Goal: Transaction & Acquisition: Subscribe to service/newsletter

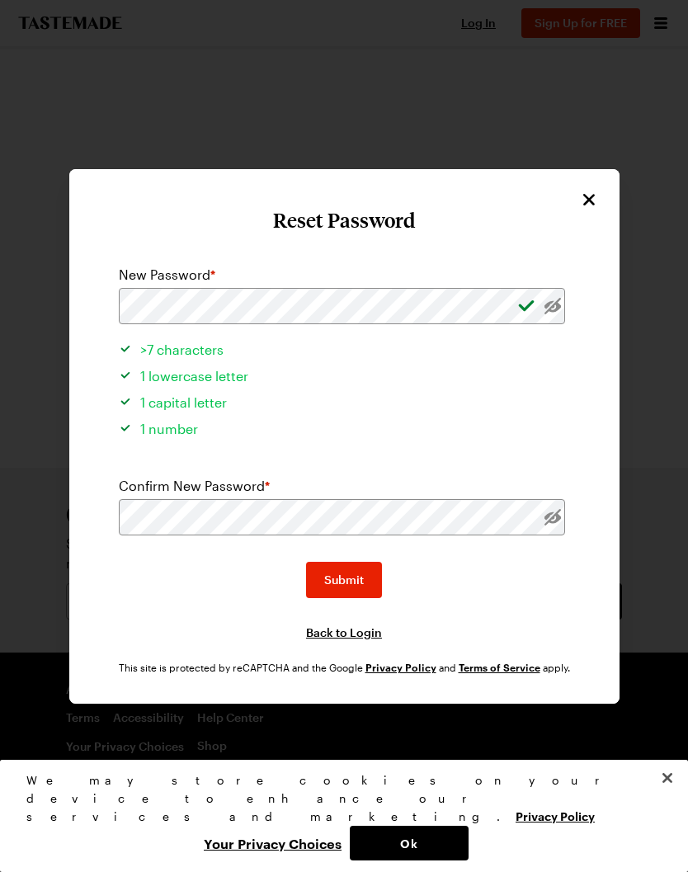
click at [359, 572] on span "Submit" at bounding box center [344, 580] width 40 height 17
click at [364, 563] on button "Submit" at bounding box center [344, 580] width 76 height 36
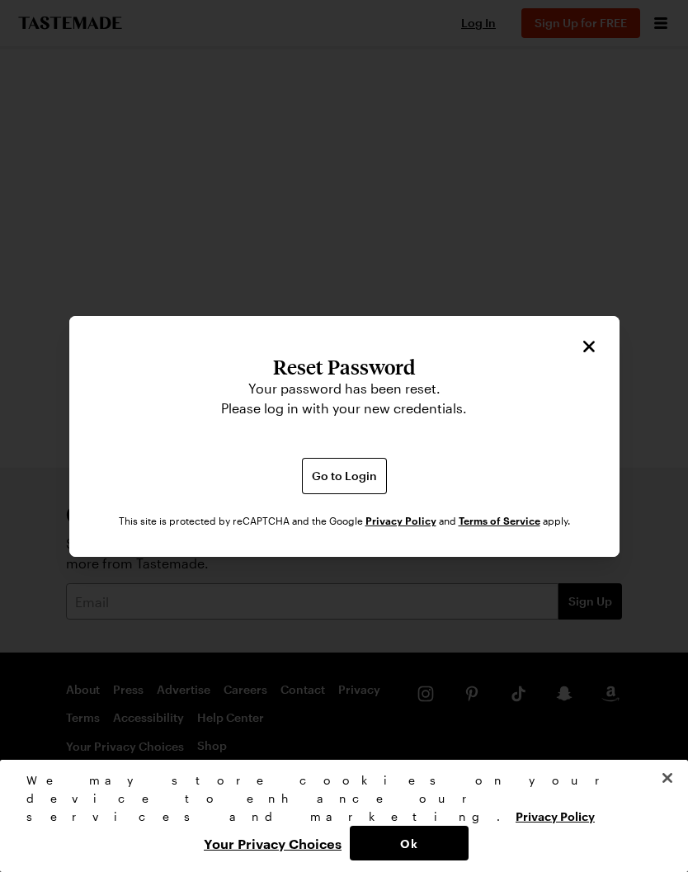
click at [359, 460] on button "Go to Login" at bounding box center [344, 476] width 85 height 36
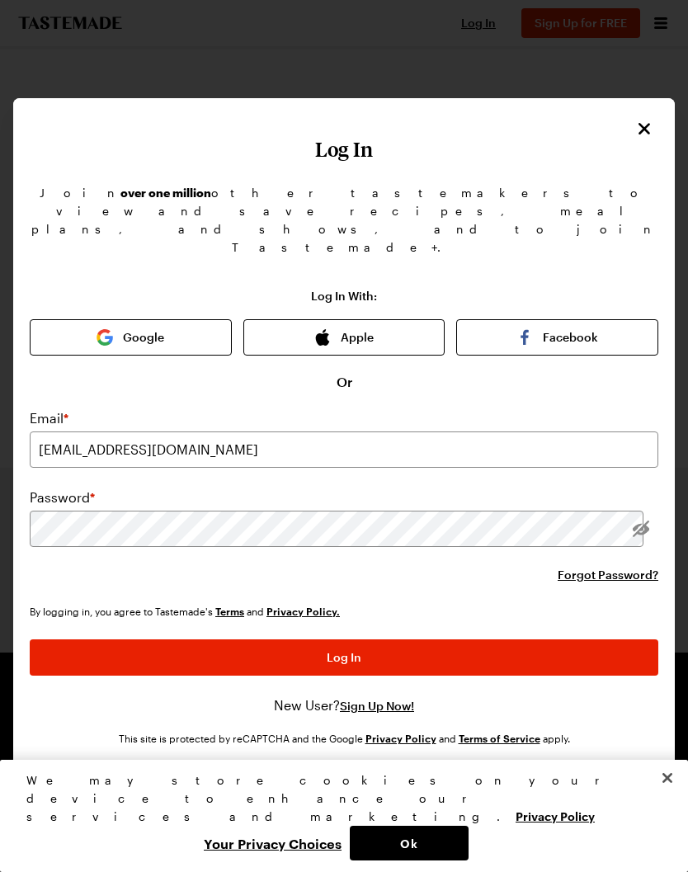
click at [349, 650] on span "Log In" at bounding box center [344, 658] width 35 height 17
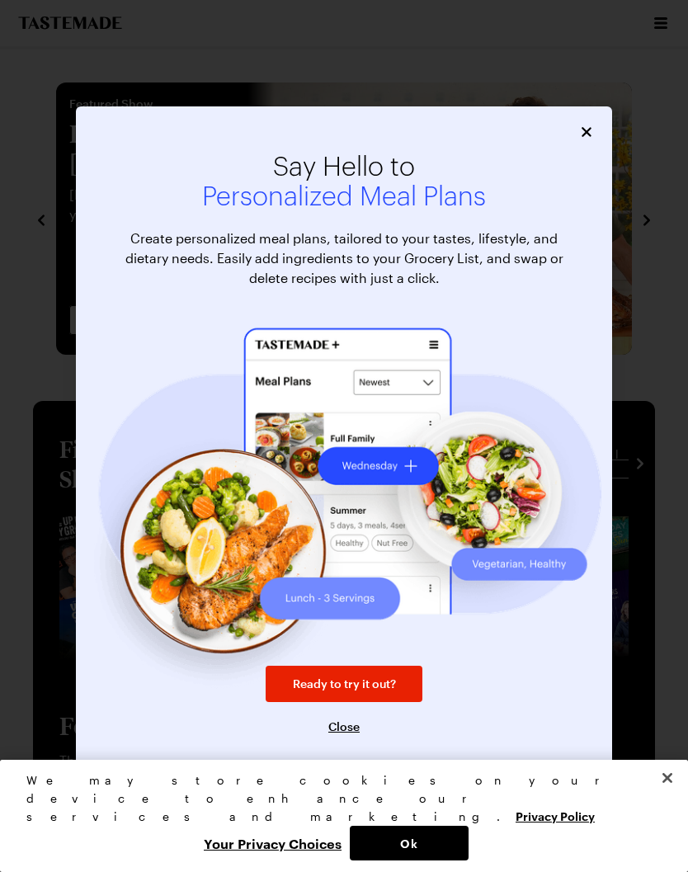
click at [355, 735] on span "Close" at bounding box center [343, 727] width 31 height 17
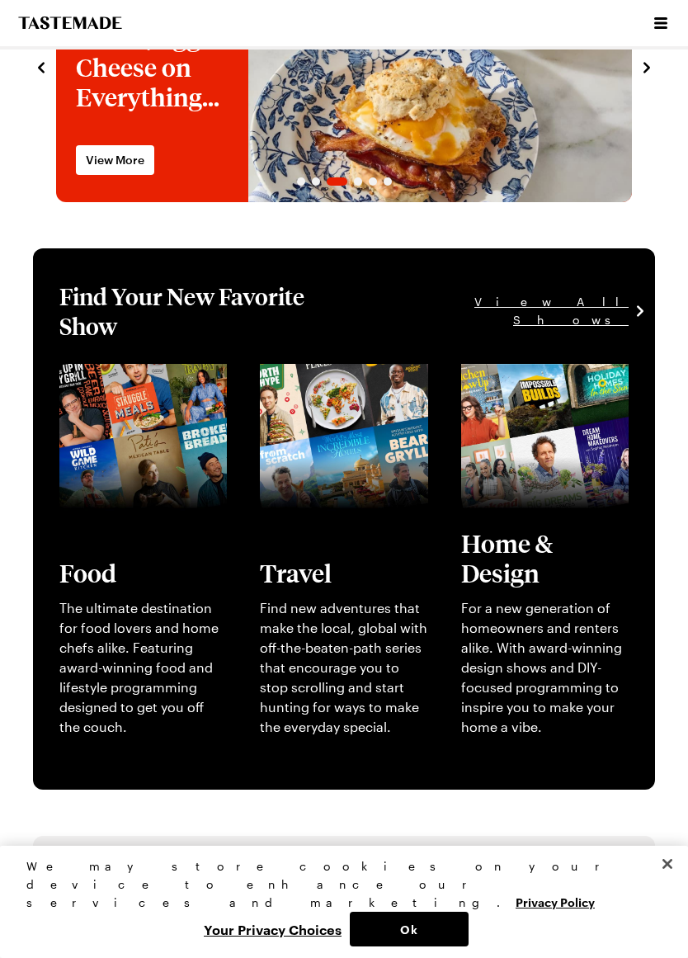
scroll to position [154, 0]
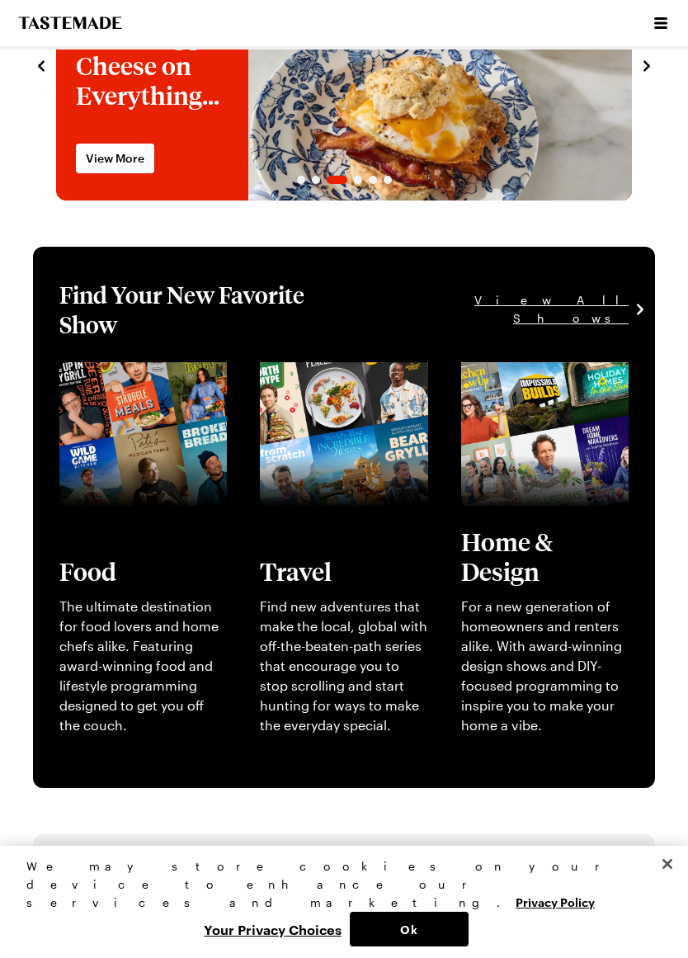
click at [586, 294] on span "View All Shows" at bounding box center [486, 309] width 286 height 36
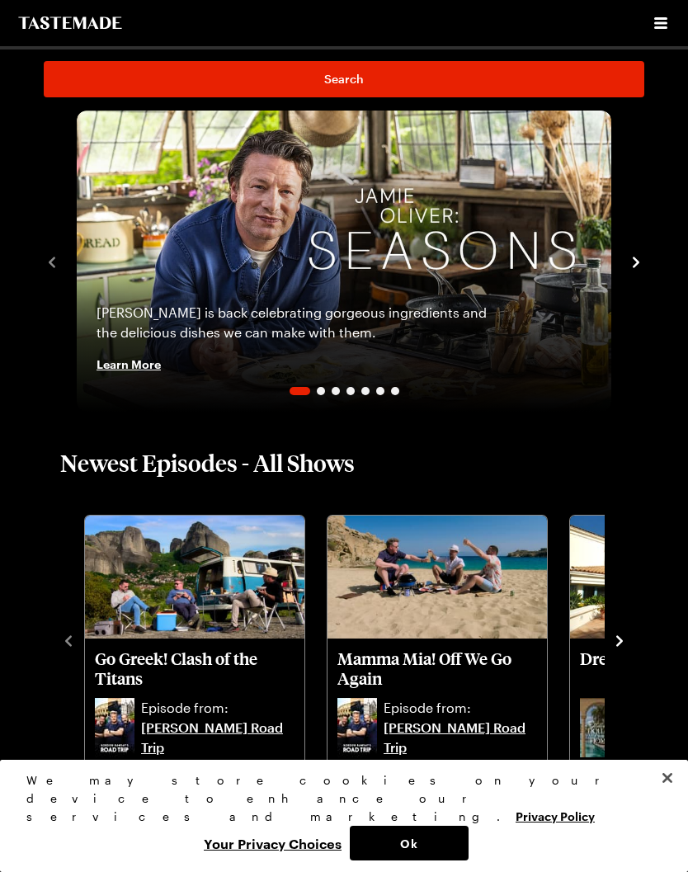
scroll to position [117, 0]
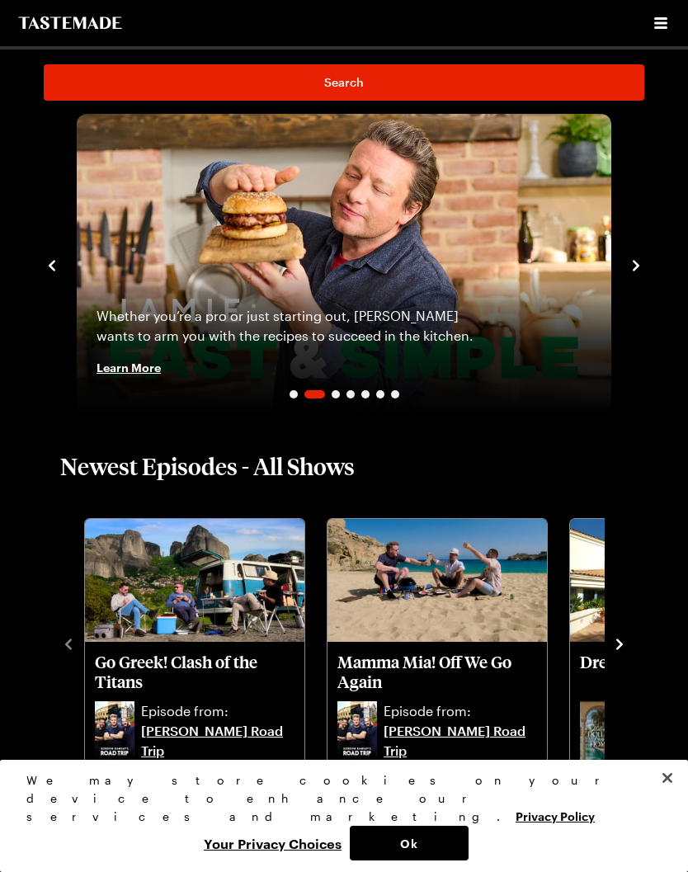
click at [448, 261] on img "2 / 7" at bounding box center [344, 264] width 535 height 301
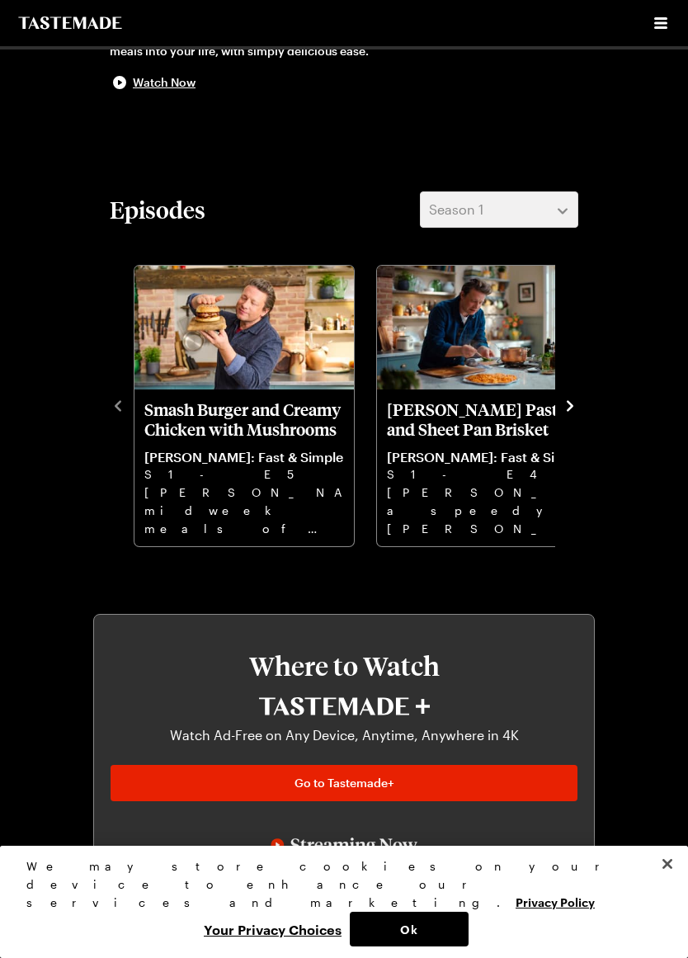
scroll to position [484, 0]
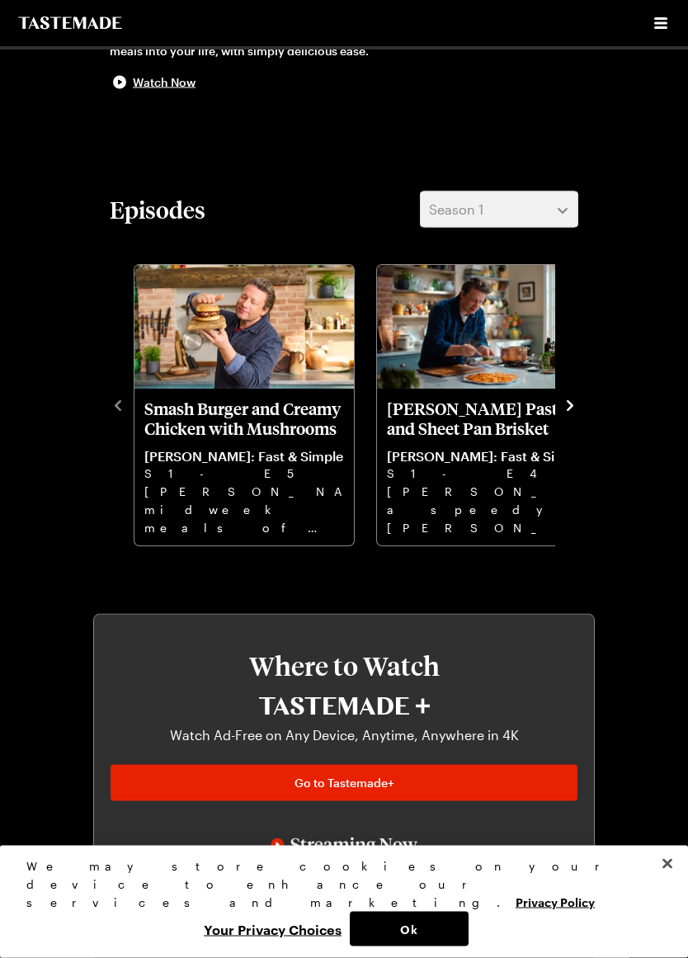
click at [593, 401] on div "Episodes Season 1 Smash Burger and Creamy Chicken with Mushrooms [PERSON_NAME]:…" at bounding box center [344, 369] width 502 height 357
click at [567, 389] on div "Smash Burger and Creamy Chicken with Mushrooms [PERSON_NAME]: Fast & Simple S1 …" at bounding box center [344, 404] width 469 height 287
click at [572, 406] on icon "navigate to next item" at bounding box center [570, 405] width 7 height 11
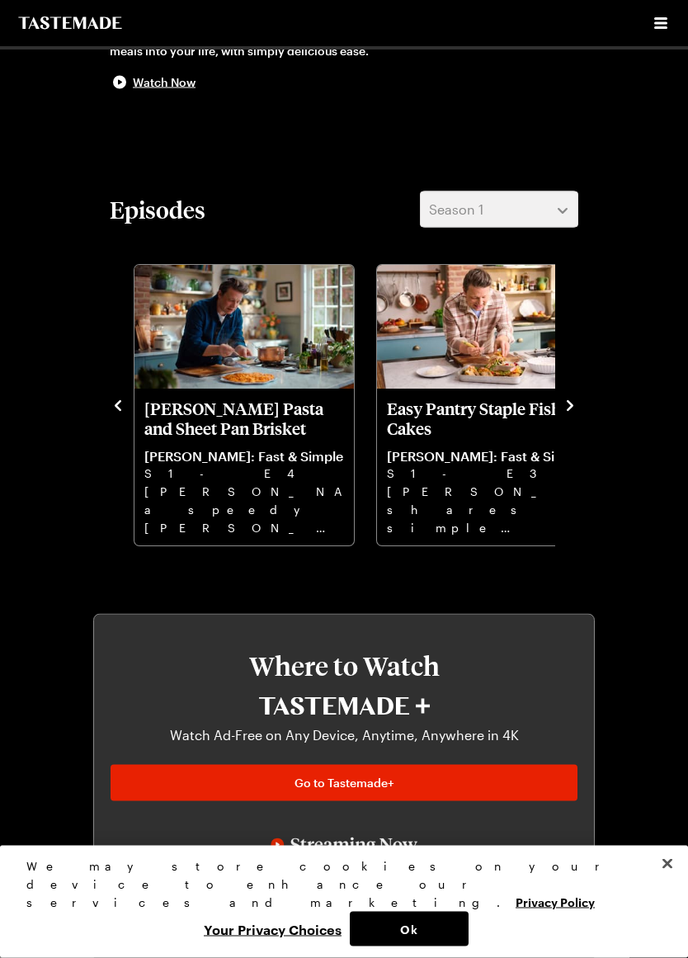
scroll to position [484, 0]
click at [578, 400] on icon "navigate to next item" at bounding box center [570, 405] width 17 height 17
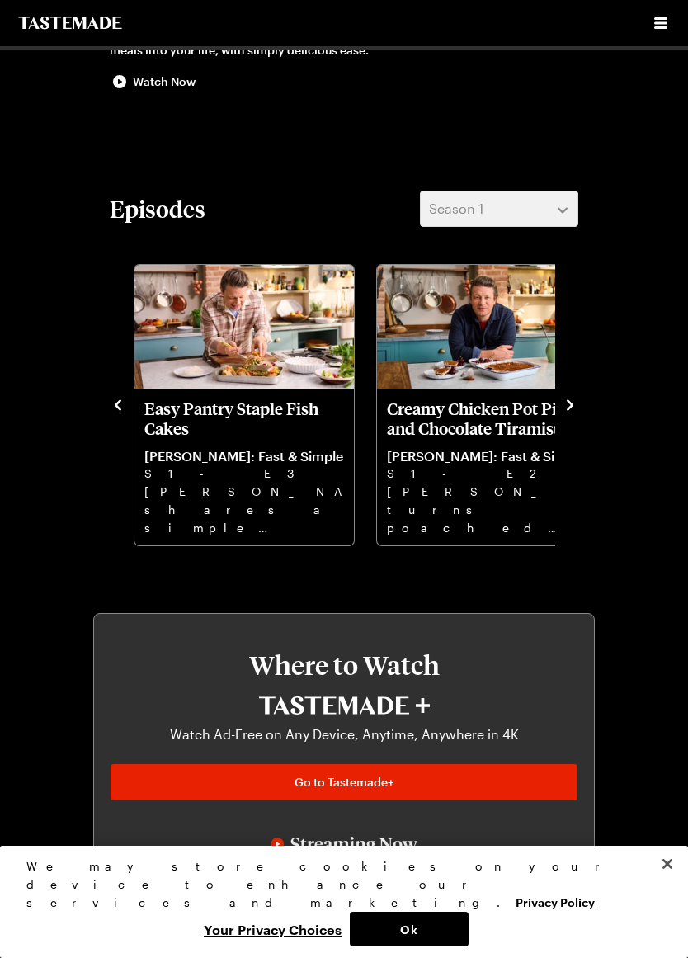
click at [576, 394] on button "navigate to next item" at bounding box center [570, 404] width 17 height 20
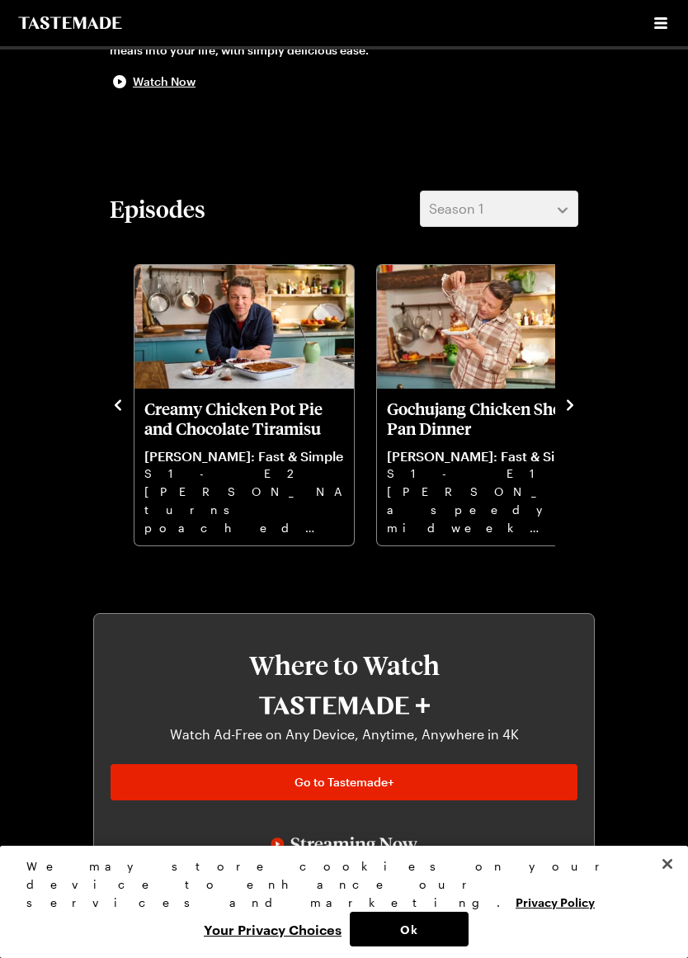
click at [590, 398] on div "Episodes Season 1 Smash Burger and Creamy Chicken with Mushrooms [PERSON_NAME]:…" at bounding box center [344, 369] width 502 height 357
click at [569, 402] on icon "navigate to next item" at bounding box center [570, 404] width 7 height 11
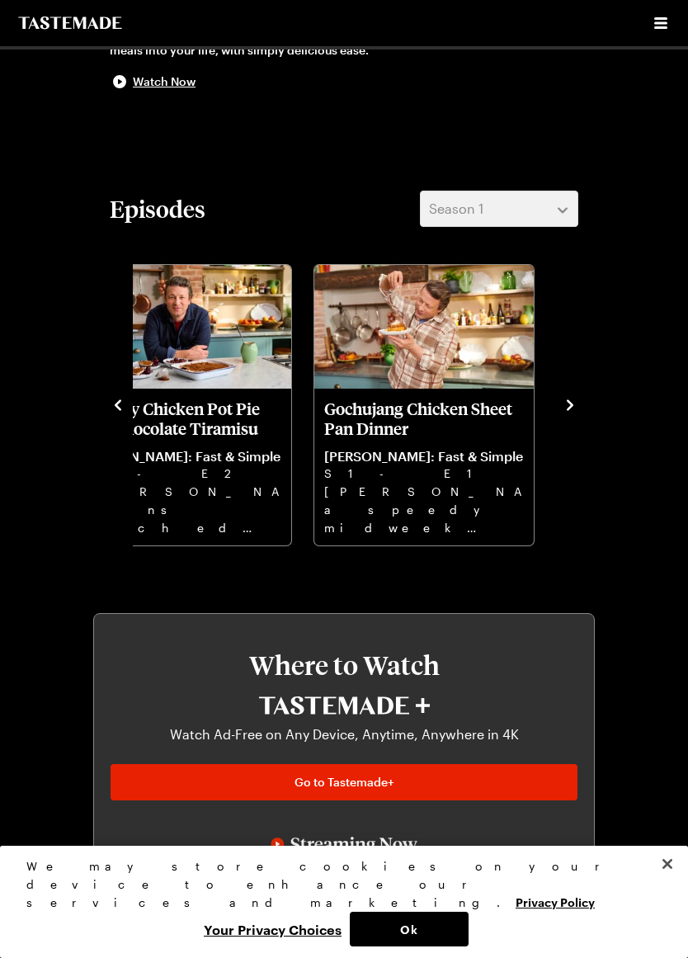
click at [578, 401] on icon "navigate to next item" at bounding box center [570, 405] width 17 height 17
click at [575, 402] on icon "navigate to next item" at bounding box center [570, 405] width 17 height 17
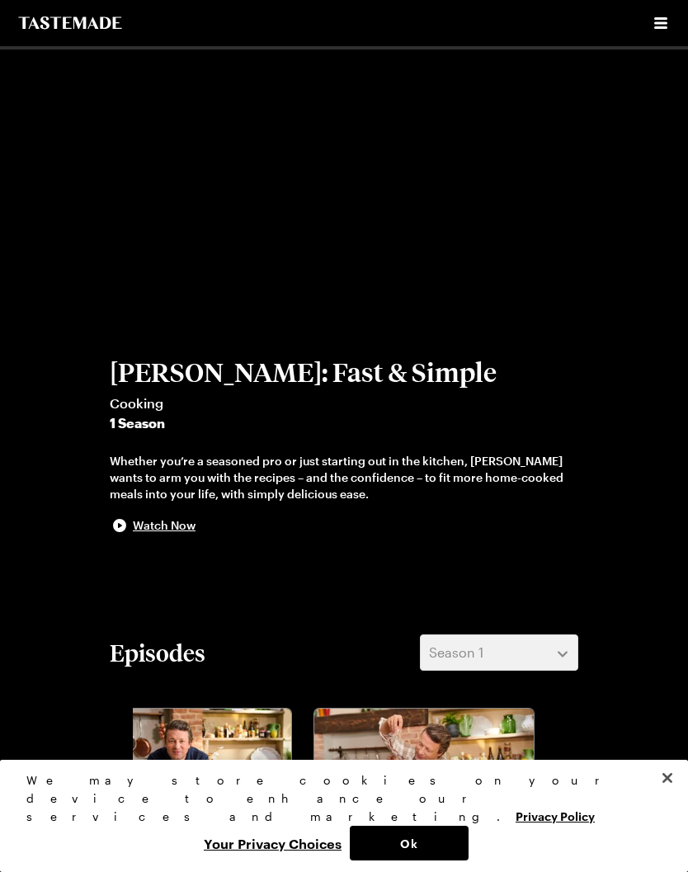
scroll to position [0, 0]
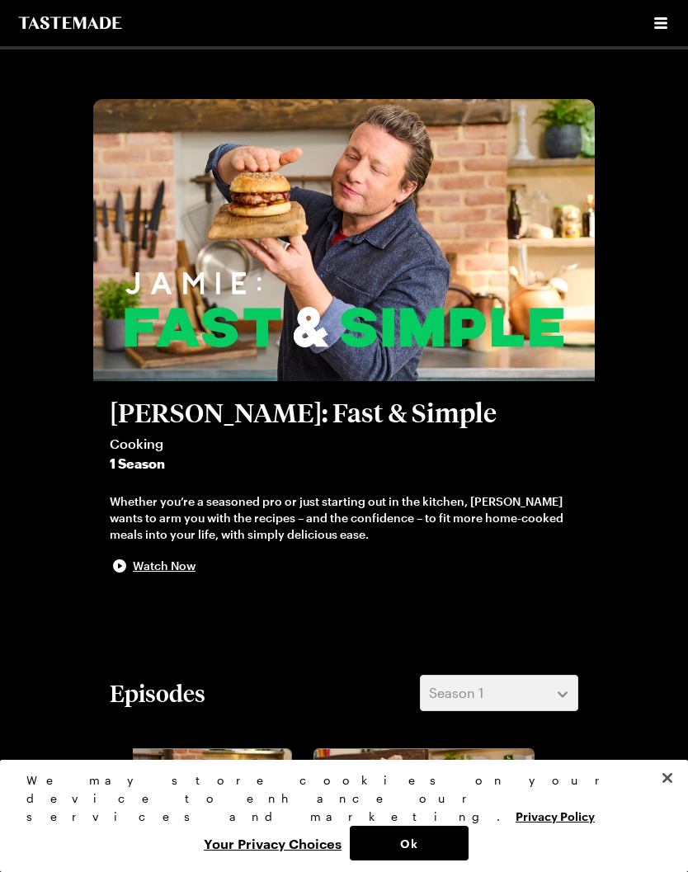
click at [669, 21] on icon "Open menu" at bounding box center [661, 23] width 20 height 20
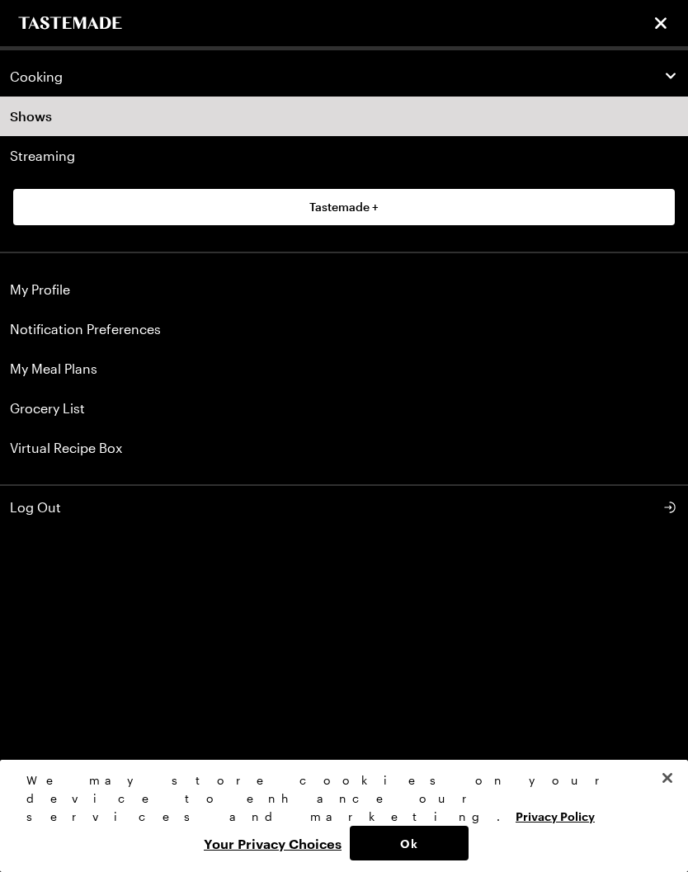
click at [261, 127] on link "Shows" at bounding box center [344, 117] width 688 height 40
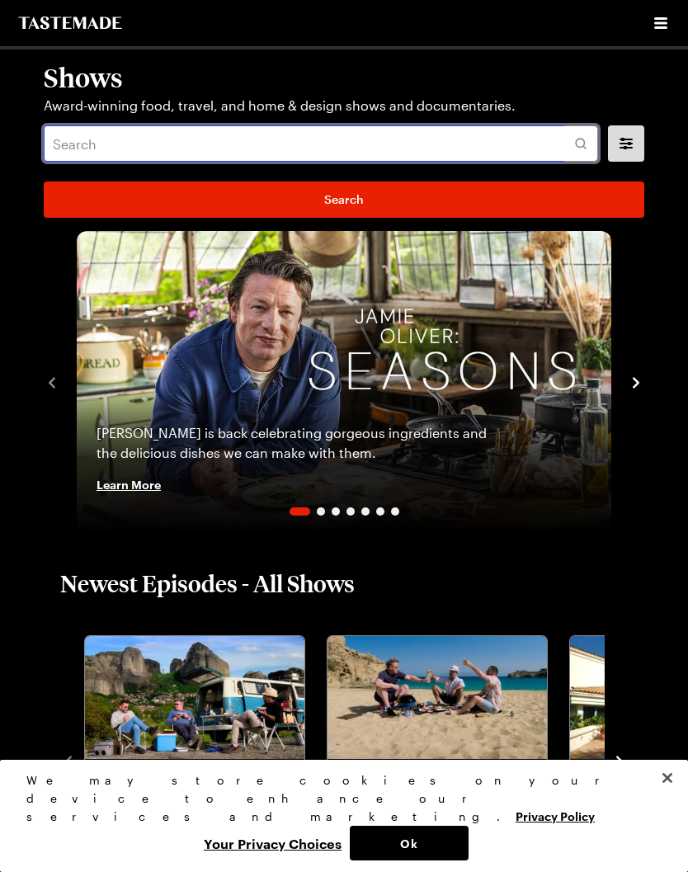
click at [113, 147] on input "text" at bounding box center [321, 143] width 555 height 36
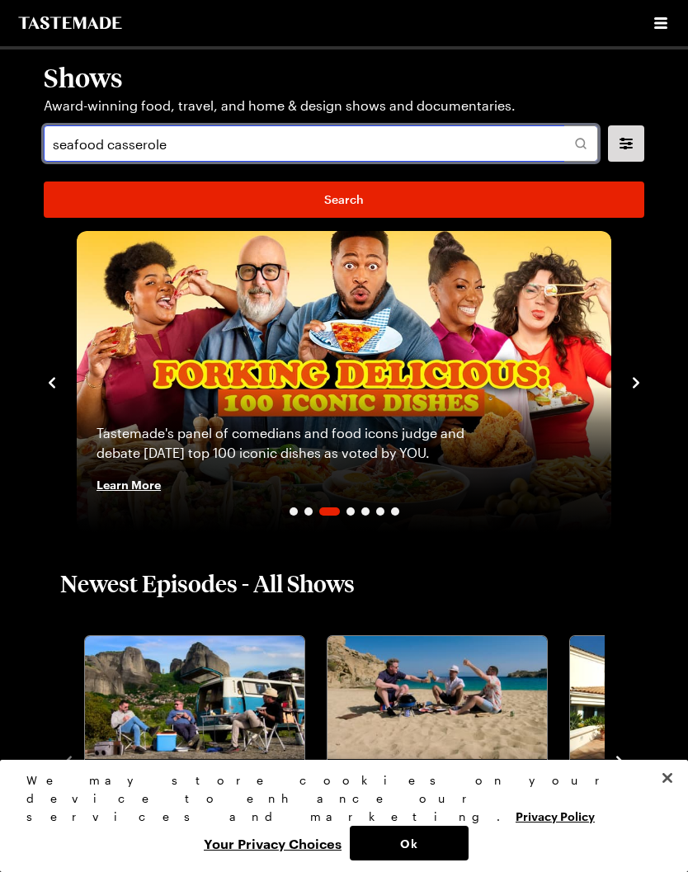
type input "seafood casserole"
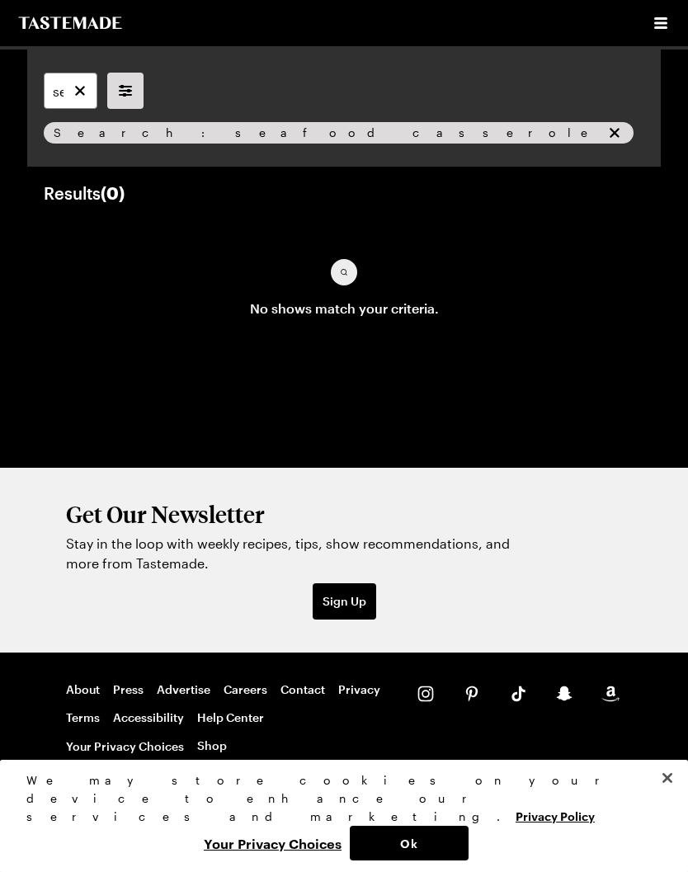
click at [607, 140] on icon "remove Search: seafood casserole" at bounding box center [615, 133] width 17 height 17
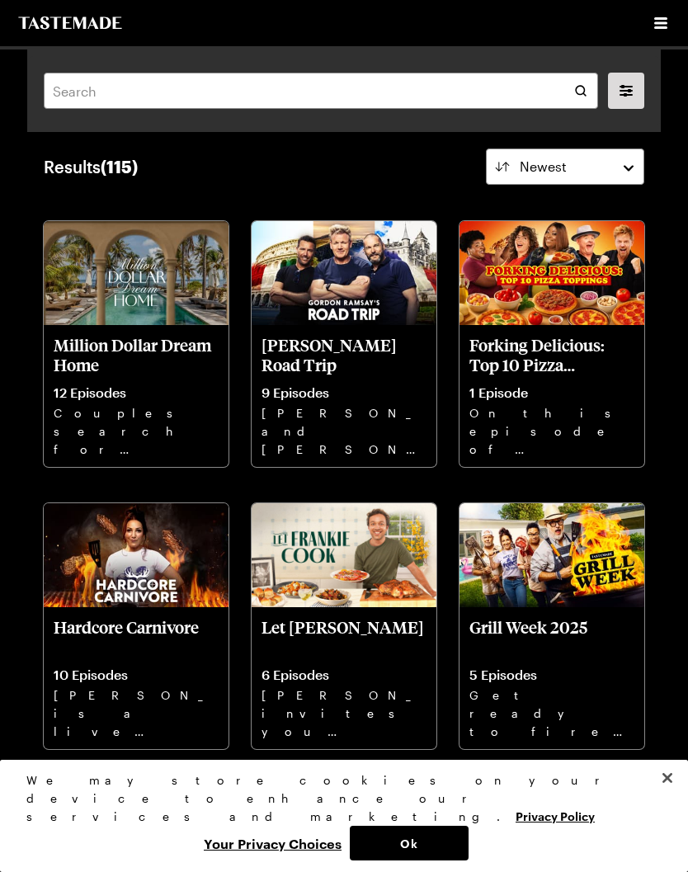
click at [640, 93] on button "filters" at bounding box center [626, 91] width 36 height 36
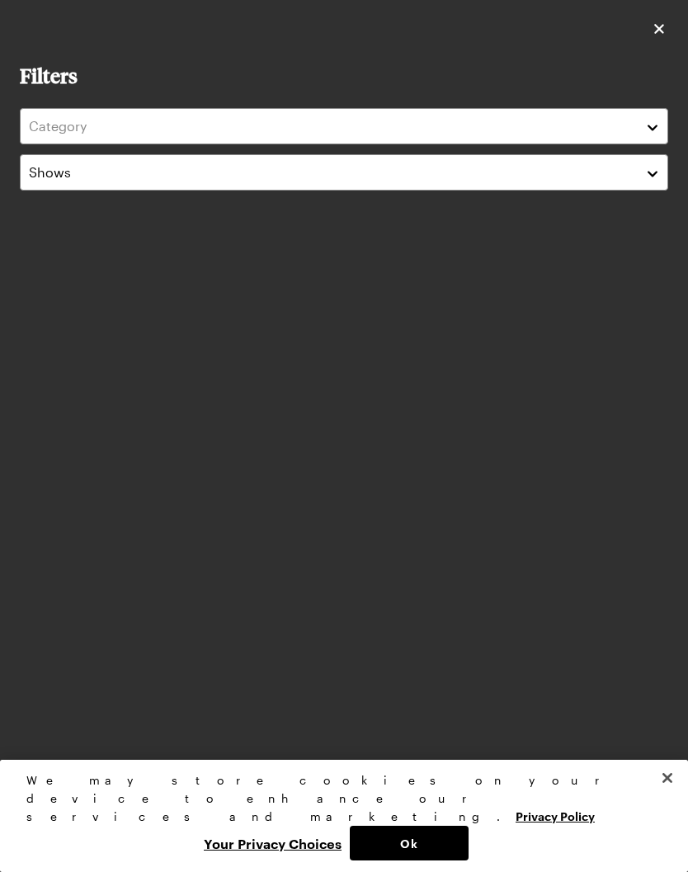
click at [650, 30] on button "close" at bounding box center [659, 29] width 18 height 18
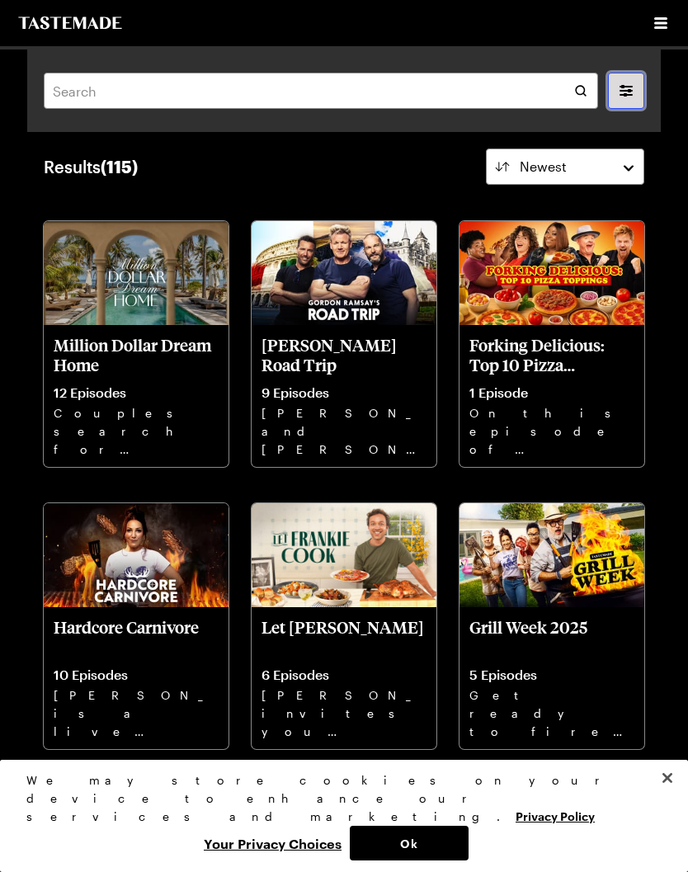
click at [669, 26] on icon "Open menu" at bounding box center [661, 23] width 20 height 20
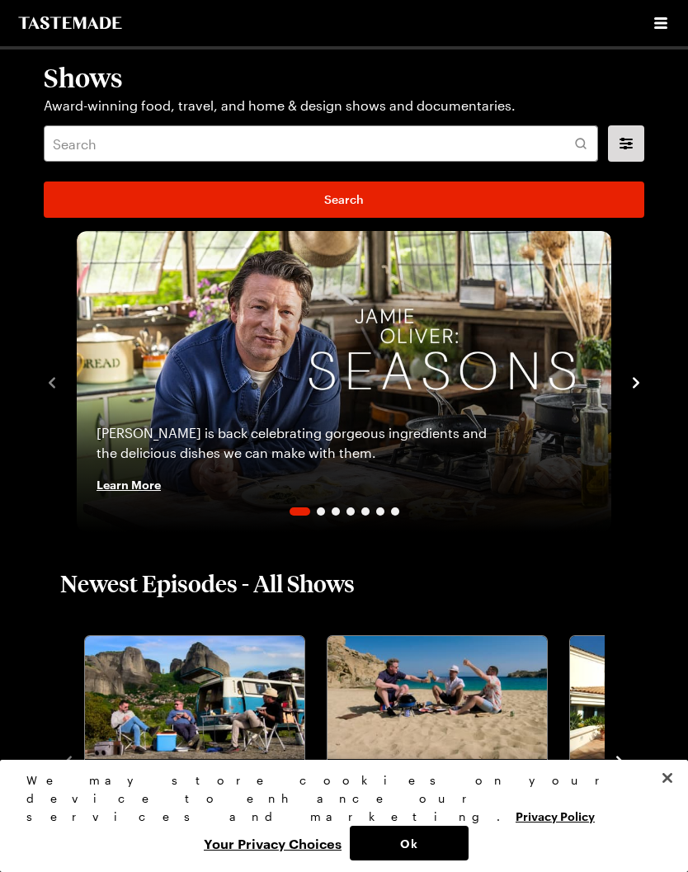
click at [640, 380] on icon "navigate to next item" at bounding box center [636, 383] width 17 height 17
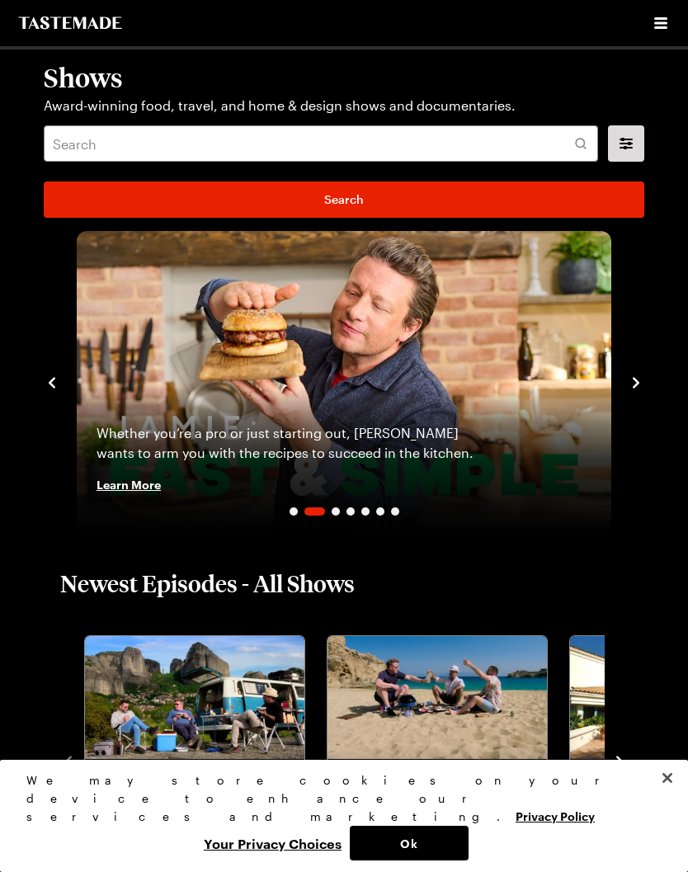
click at [643, 381] on icon "navigate to next item" at bounding box center [636, 383] width 17 height 17
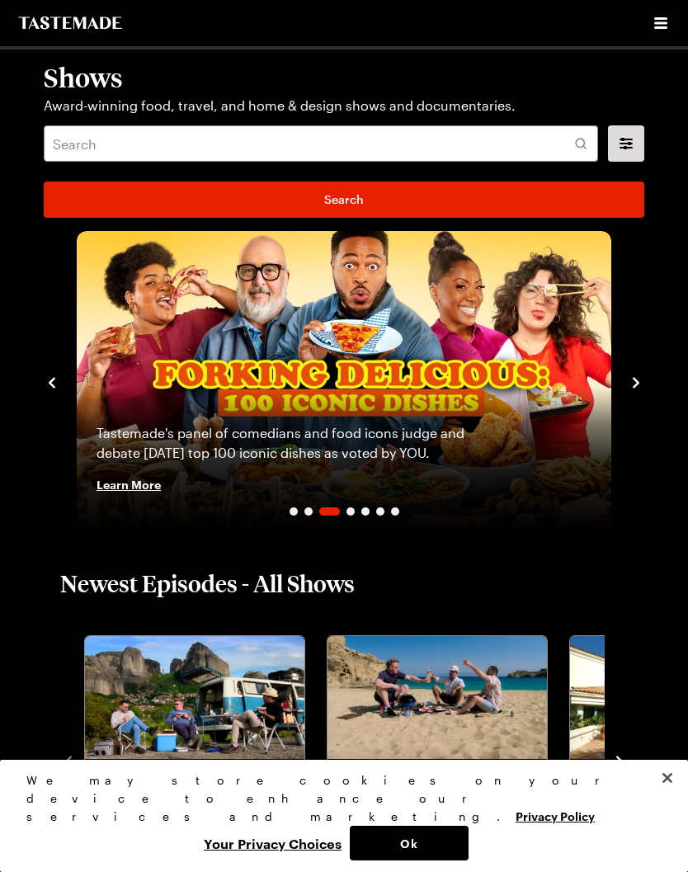
click at [636, 381] on icon "navigate to next item" at bounding box center [636, 382] width 7 height 11
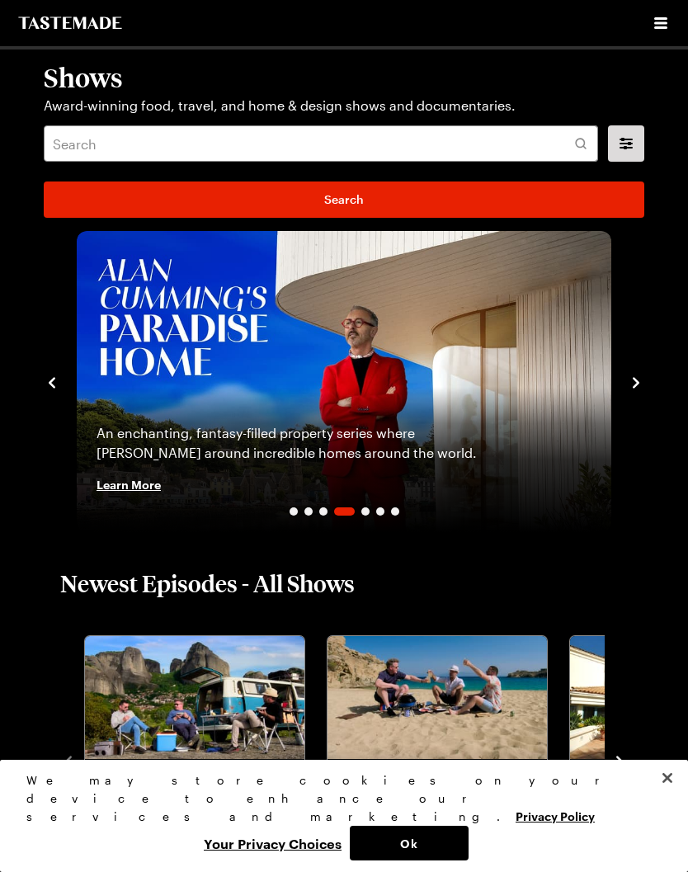
click at [641, 384] on icon "navigate to next item" at bounding box center [636, 383] width 17 height 17
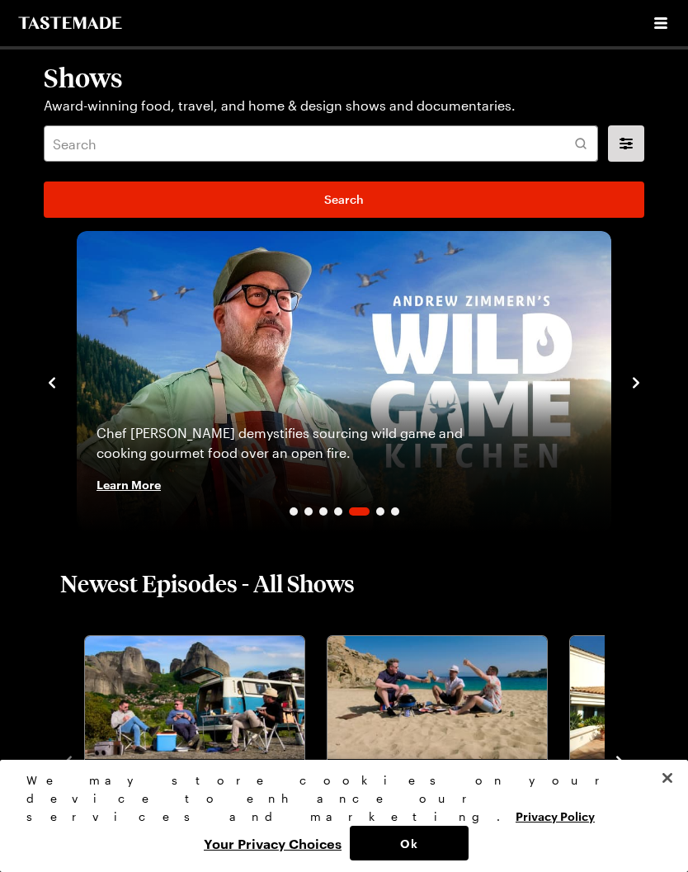
click at [642, 391] on icon "navigate to next item" at bounding box center [636, 383] width 17 height 17
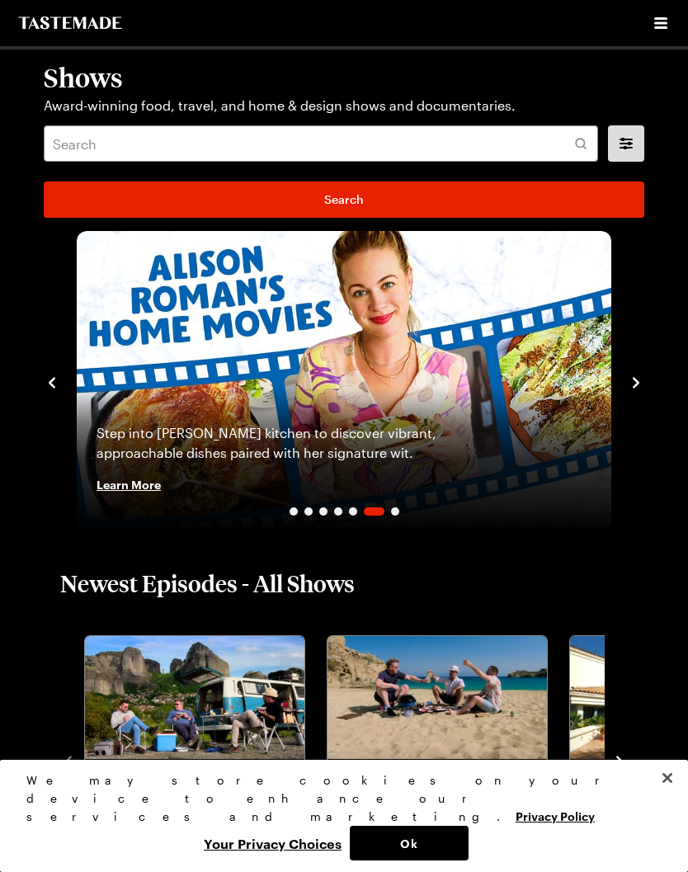
click at [642, 390] on icon "navigate to next item" at bounding box center [636, 383] width 17 height 17
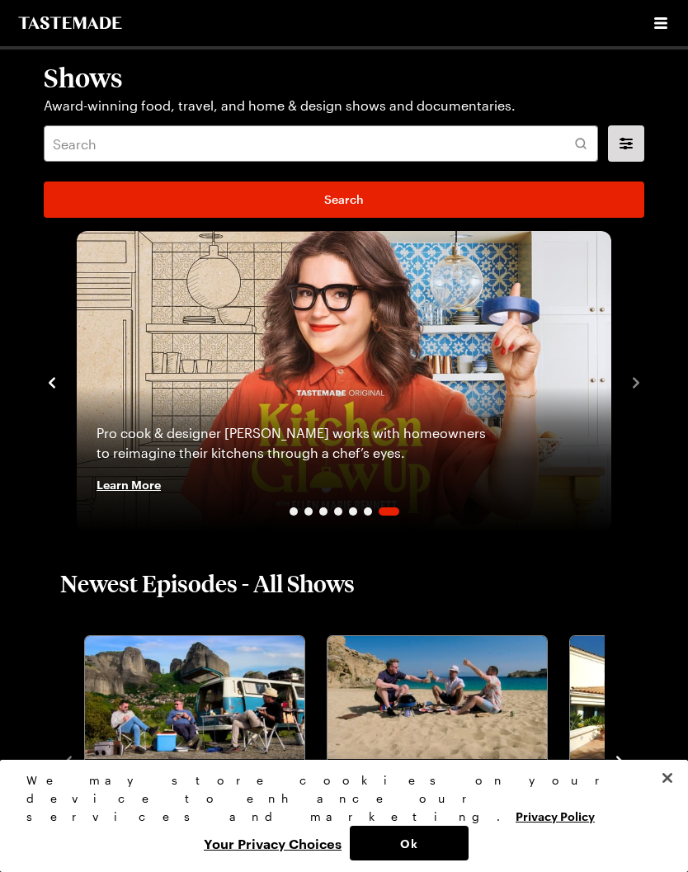
click at [649, 386] on div "Shows Award-winning food, travel, and home & design shows and documentaries. [P…" at bounding box center [344, 381] width 634 height 301
click at [654, 391] on div "Shows Award-winning food, travel, and home & design shows and documentaries. [P…" at bounding box center [344, 381] width 634 height 301
click at [291, 517] on div "Pro cook & designer [PERSON_NAME] works with homeowners to reimagine their kitc…" at bounding box center [344, 459] width 535 height 145
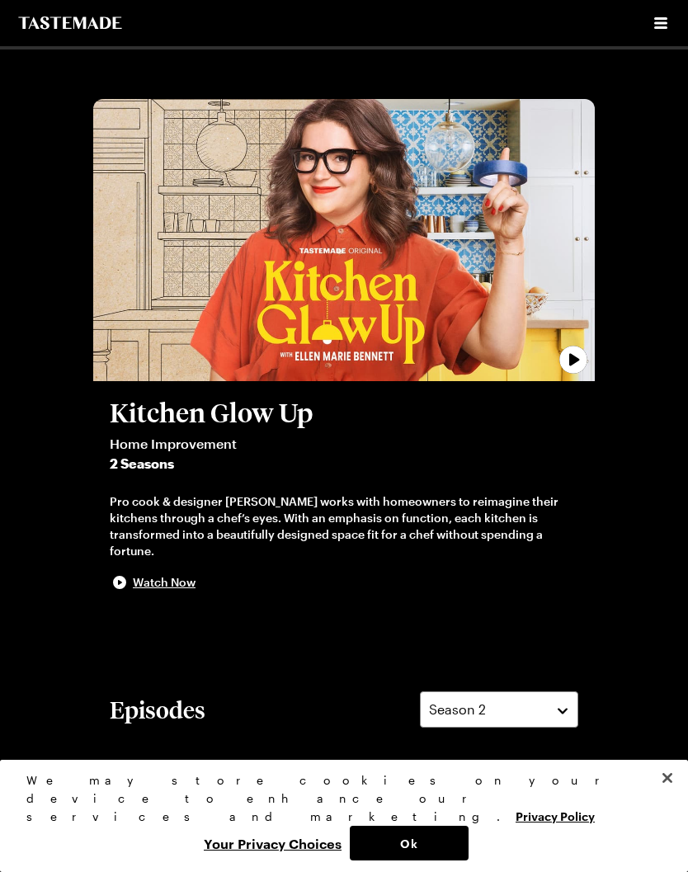
click at [654, 31] on icon "Open menu" at bounding box center [661, 23] width 20 height 20
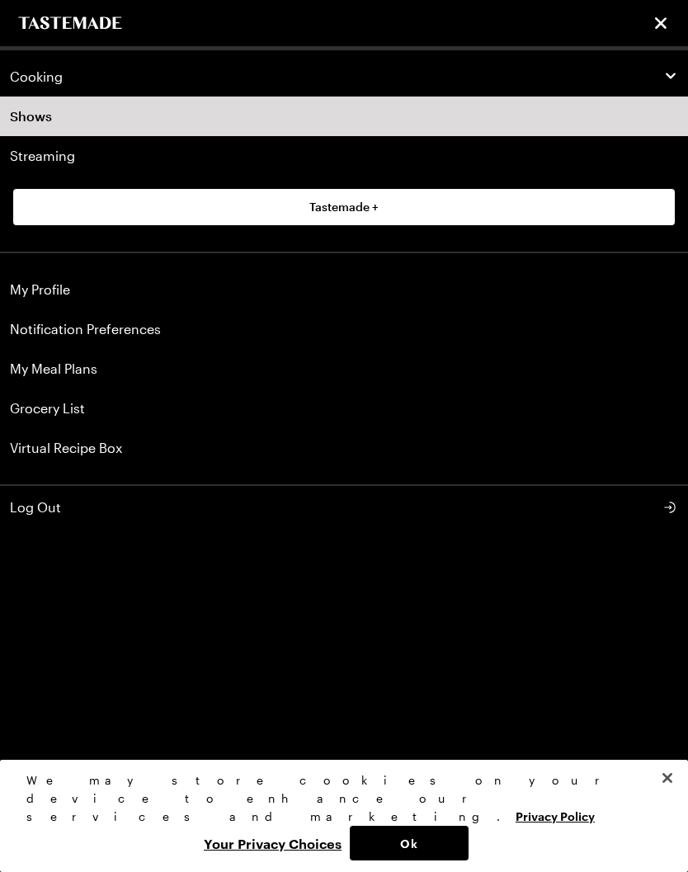
click at [554, 113] on link "Shows" at bounding box center [344, 117] width 688 height 40
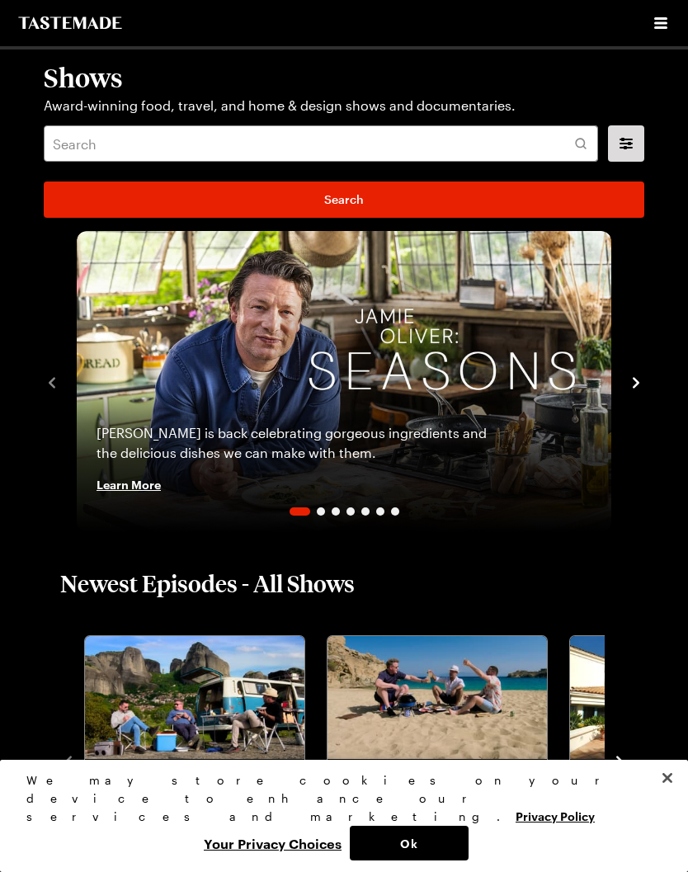
click at [135, 490] on span "Learn More" at bounding box center [129, 484] width 64 height 17
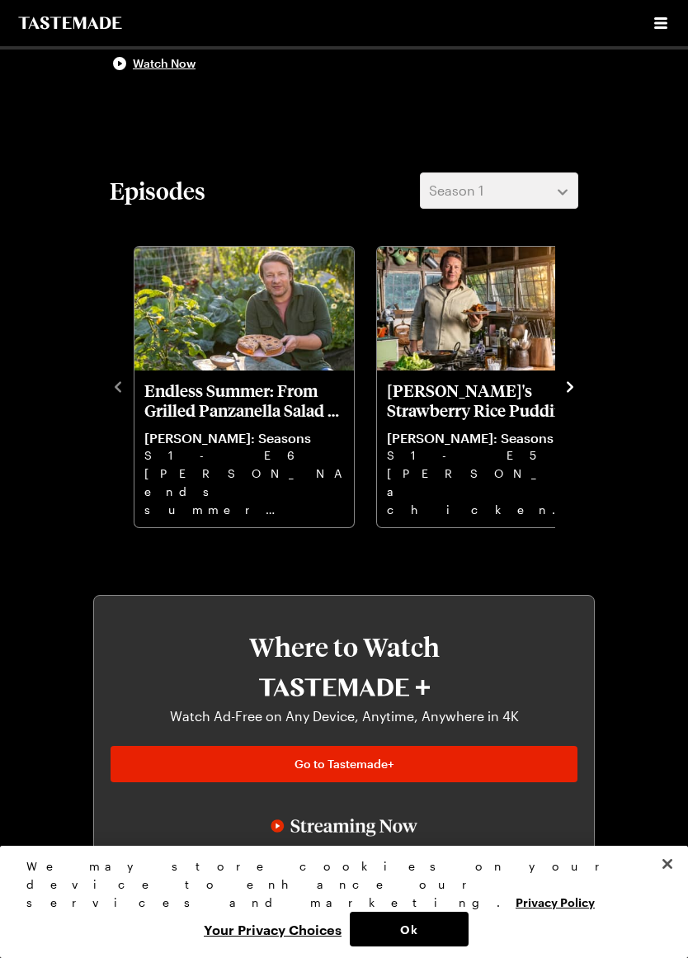
scroll to position [500, 0]
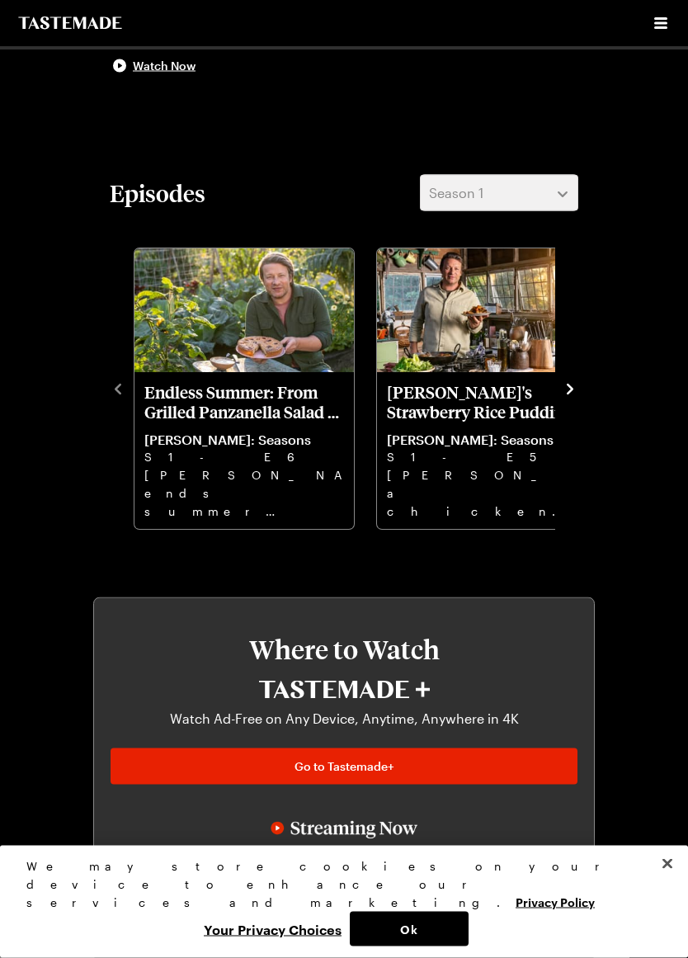
click at [588, 394] on div "Episodes Season 1 Endless Summer: From Grilled Panzanella Salad to Sour Cherry …" at bounding box center [344, 353] width 502 height 357
click at [574, 385] on icon "navigate to next item" at bounding box center [570, 389] width 17 height 17
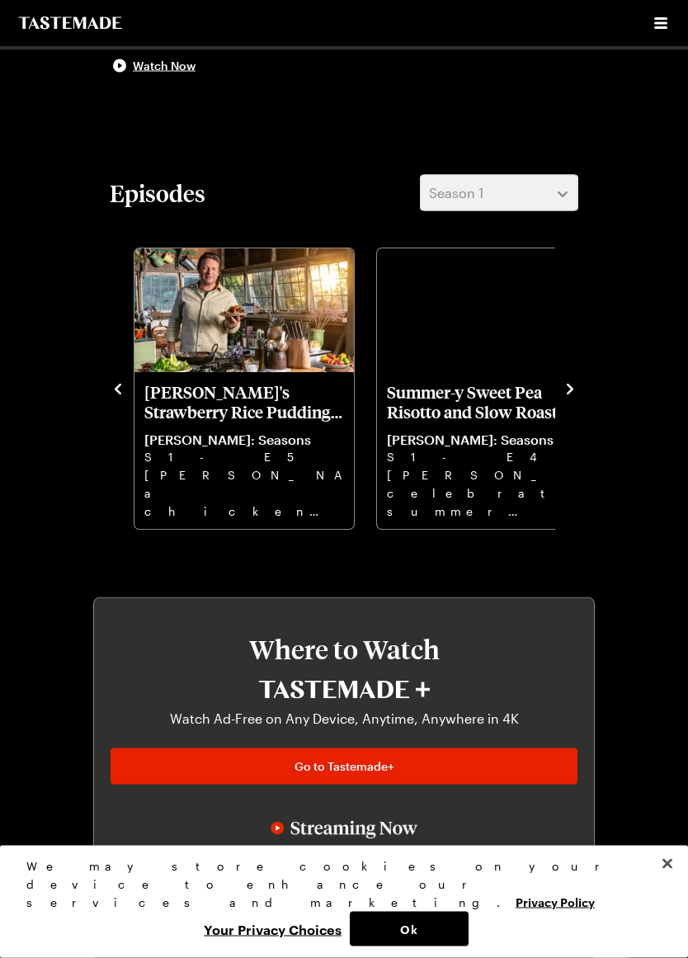
scroll to position [501, 0]
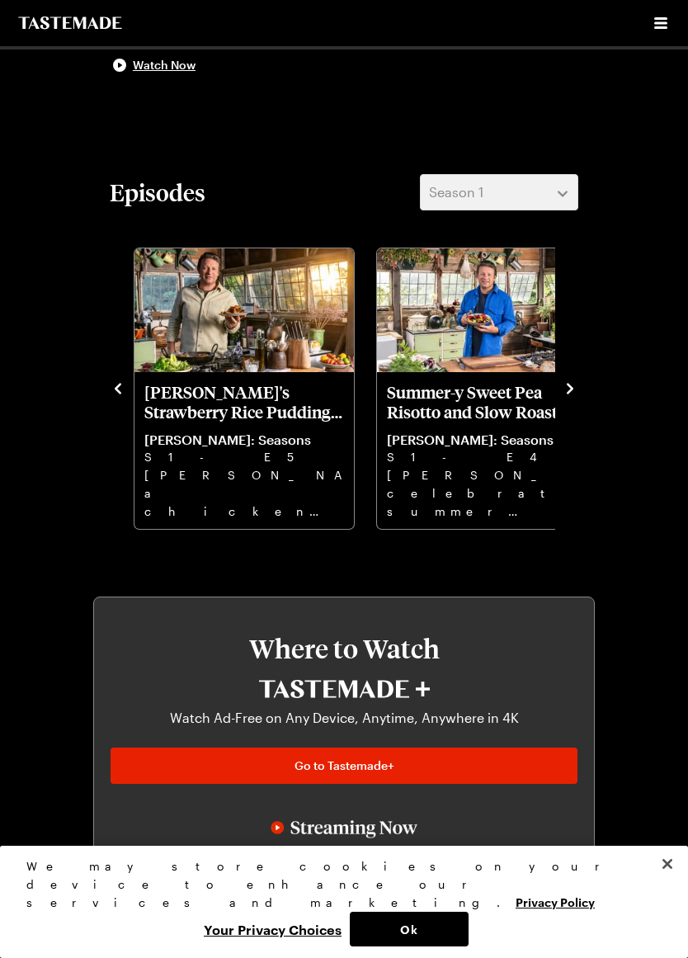
click at [593, 380] on div "Episodes Season 1 Endless Summer: From Grilled Panzanella Salad to Sour Cherry …" at bounding box center [344, 352] width 502 height 357
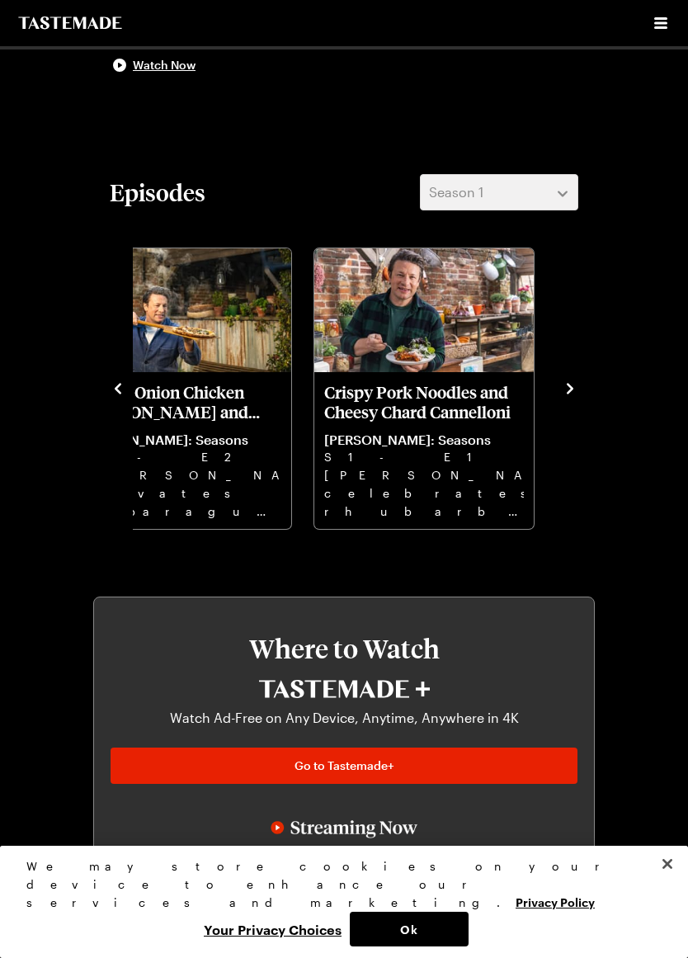
click at [589, 389] on div "Episodes Season 1 Endless Summer: From Grilled Panzanella Salad to Sour Cherry …" at bounding box center [344, 352] width 502 height 357
click at [579, 188] on div "Episodes Season 1 Endless Summer: From Grilled Panzanella Salad to Sour Cherry …" at bounding box center [344, 352] width 502 height 357
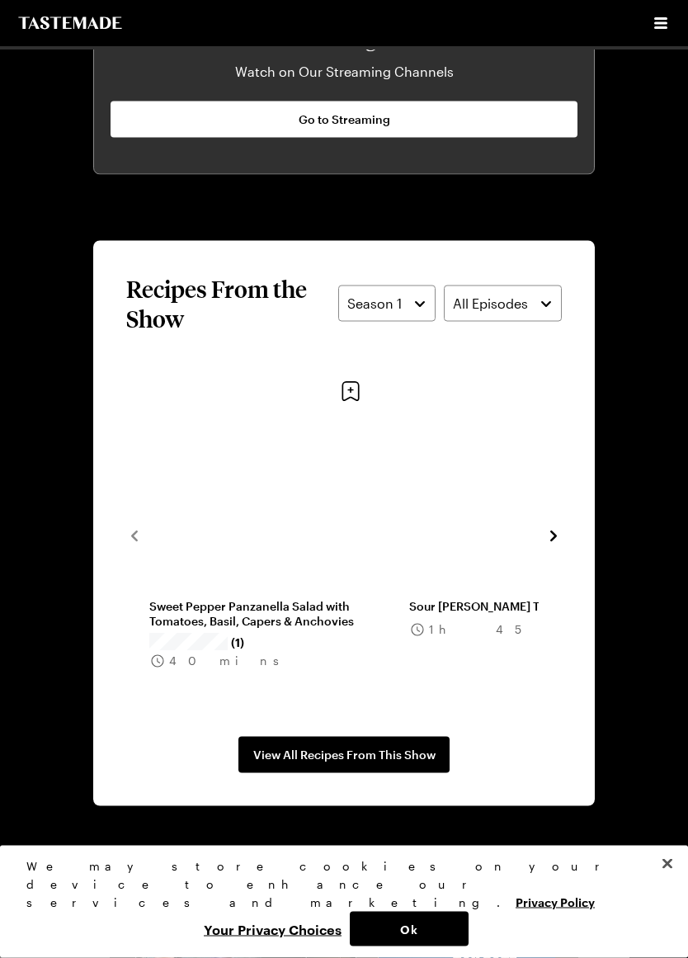
scroll to position [1287, 0]
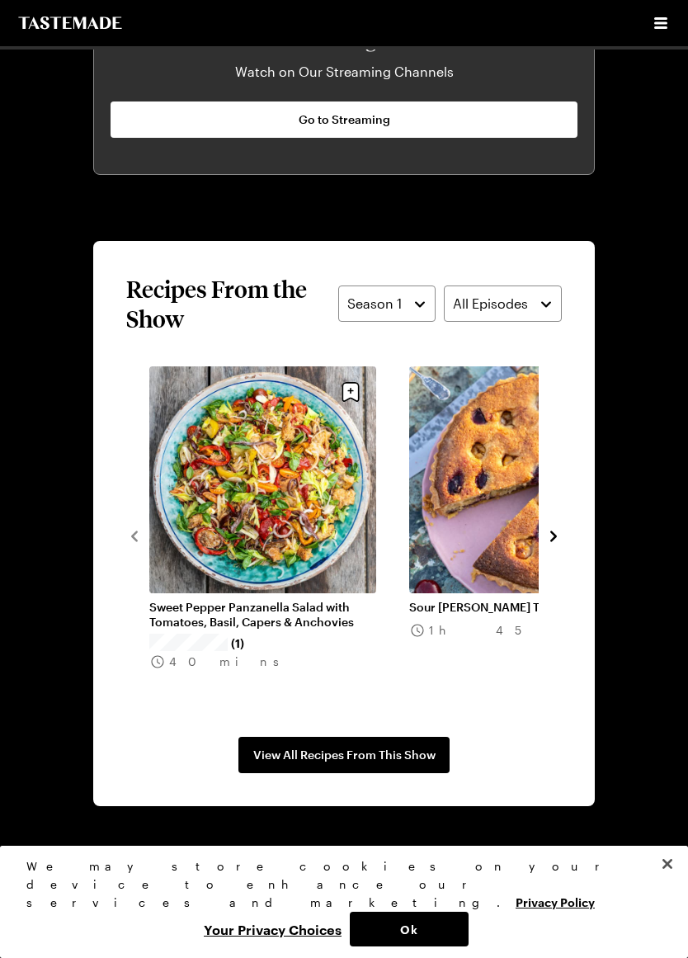
click at [354, 758] on span "View All Recipes From This Show" at bounding box center [344, 755] width 182 height 17
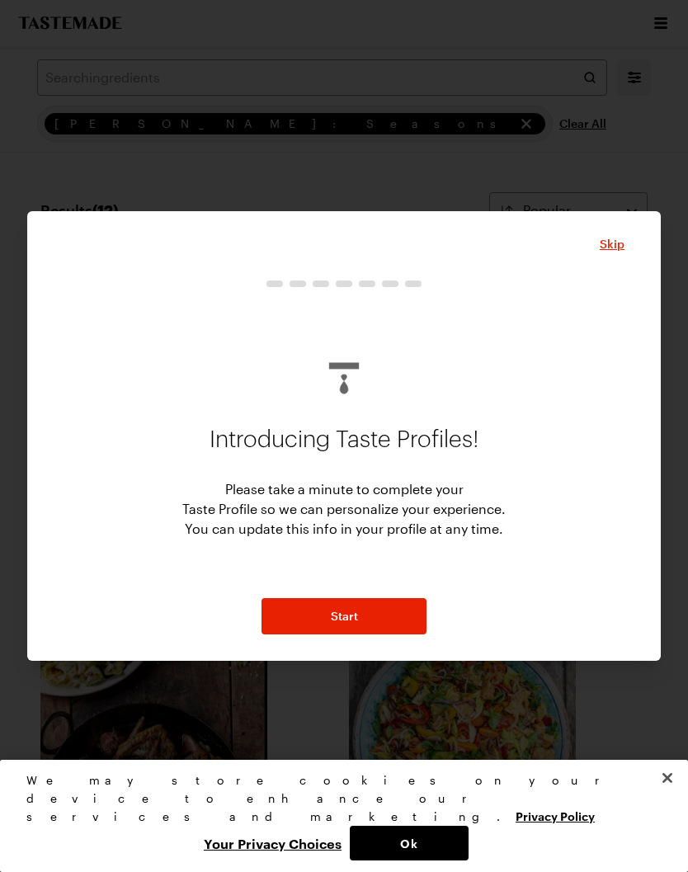
click at [374, 634] on button "Start" at bounding box center [344, 616] width 165 height 36
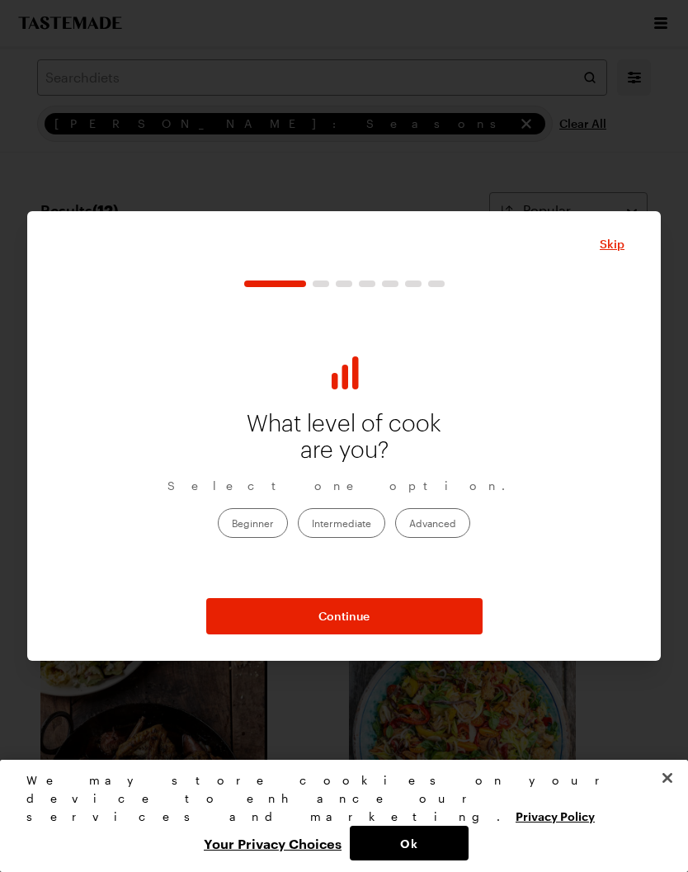
click at [253, 538] on label "Beginner" at bounding box center [253, 523] width 70 height 30
click at [232, 524] on input "Beginner" at bounding box center [232, 524] width 0 height 0
click at [352, 625] on span "Continue" at bounding box center [344, 616] width 51 height 17
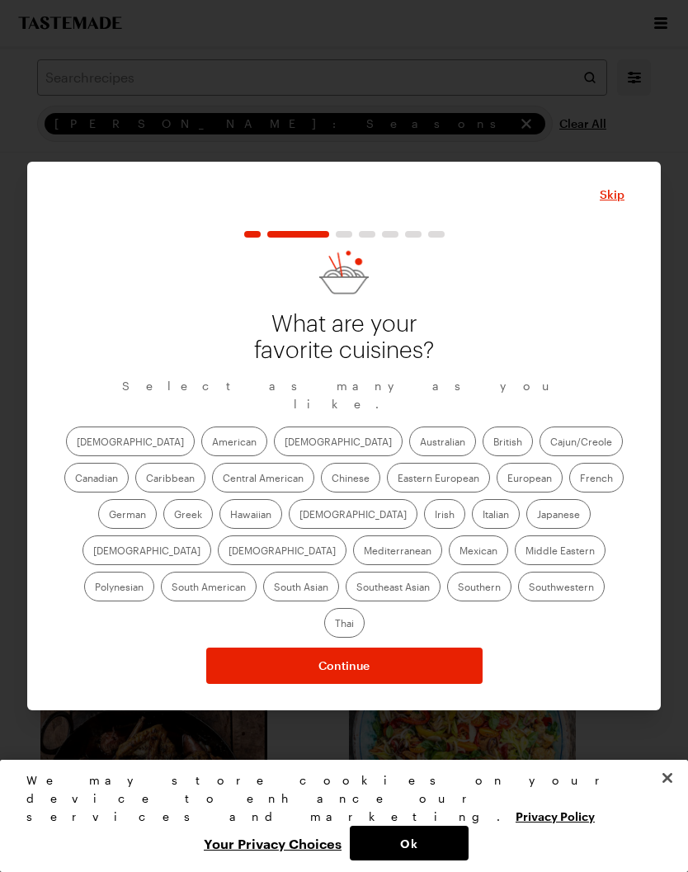
click at [201, 456] on label "American" at bounding box center [234, 442] width 66 height 30
click at [212, 443] on input "American" at bounding box center [212, 443] width 0 height 0
click at [483, 456] on label "British" at bounding box center [508, 442] width 50 height 30
click at [494, 443] on input "British" at bounding box center [494, 443] width 0 height 0
click at [569, 493] on label "French" at bounding box center [596, 478] width 54 height 30
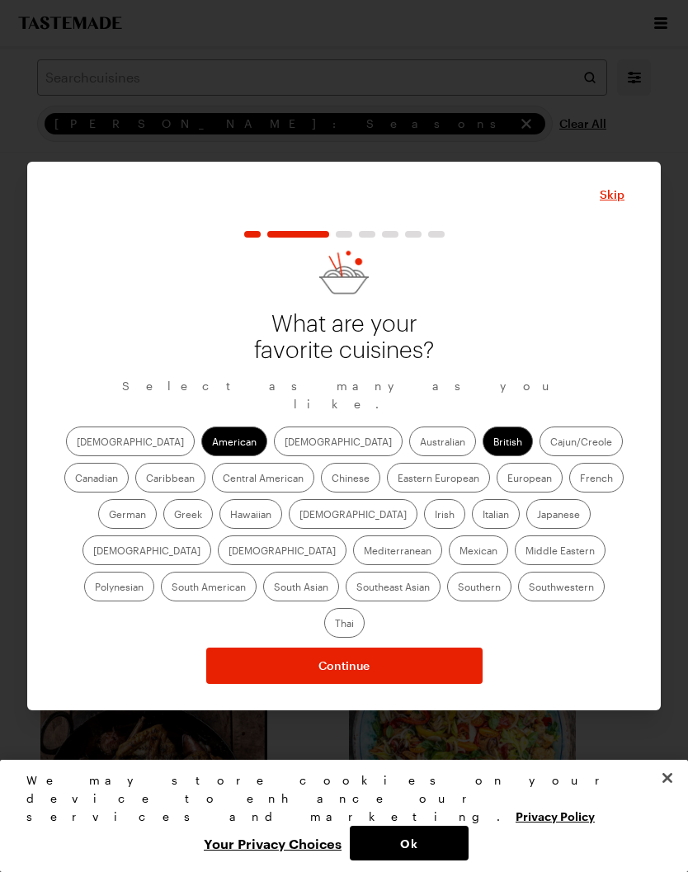
click at [580, 480] on input "French" at bounding box center [580, 480] width 0 height 0
click at [321, 493] on label "Chinese" at bounding box center [350, 478] width 59 height 30
click at [332, 480] on input "Chinese" at bounding box center [332, 480] width 0 height 0
click at [472, 529] on label "Italian" at bounding box center [496, 514] width 48 height 30
click at [483, 516] on input "Italian" at bounding box center [483, 516] width 0 height 0
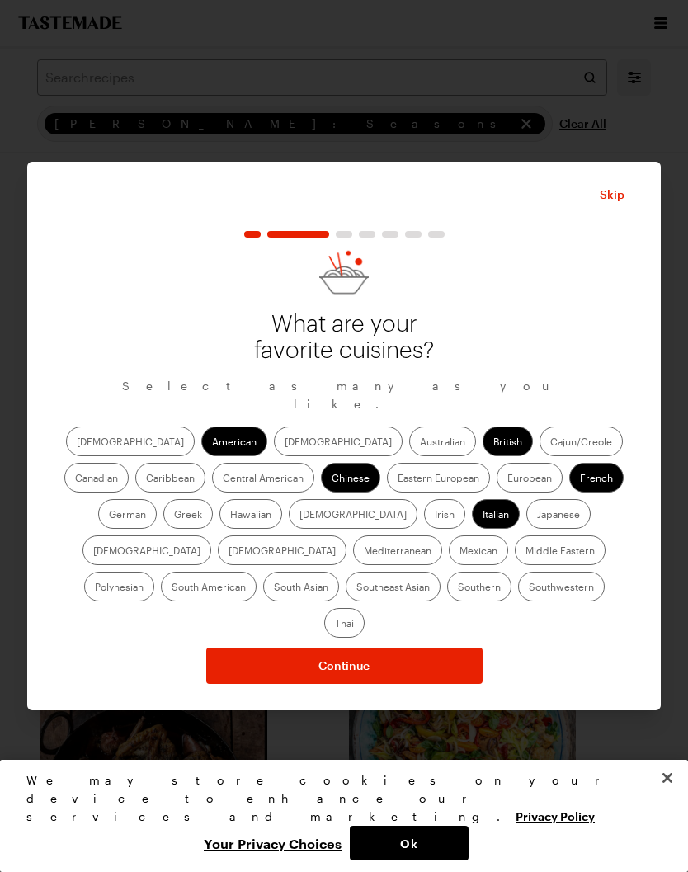
click at [413, 648] on button "Continue" at bounding box center [344, 666] width 276 height 36
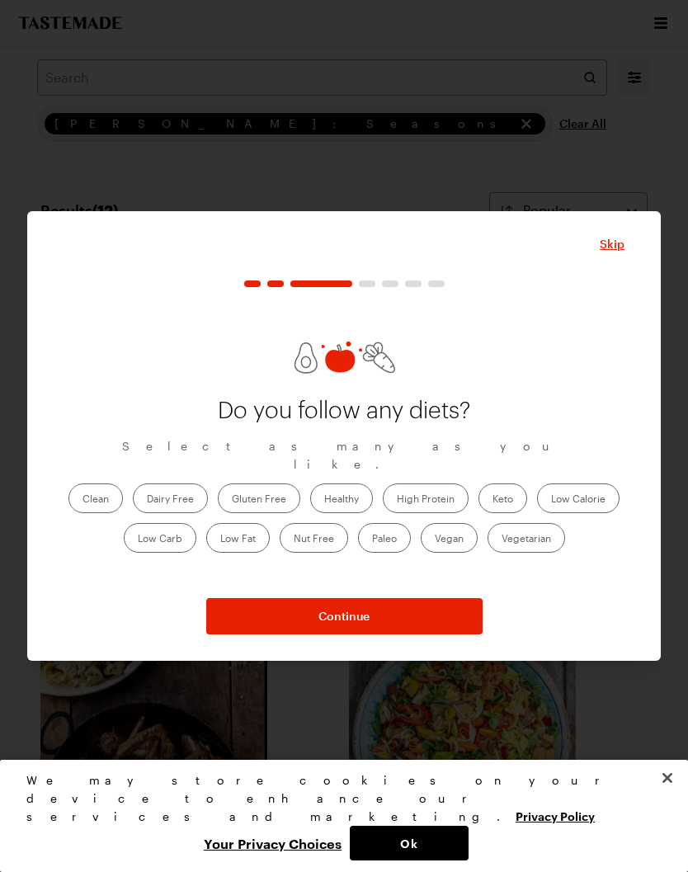
click at [99, 500] on label "Clean" at bounding box center [96, 499] width 54 height 30
click at [83, 500] on input "Clean" at bounding box center [83, 500] width 0 height 0
click at [364, 624] on span "Continue" at bounding box center [344, 616] width 51 height 17
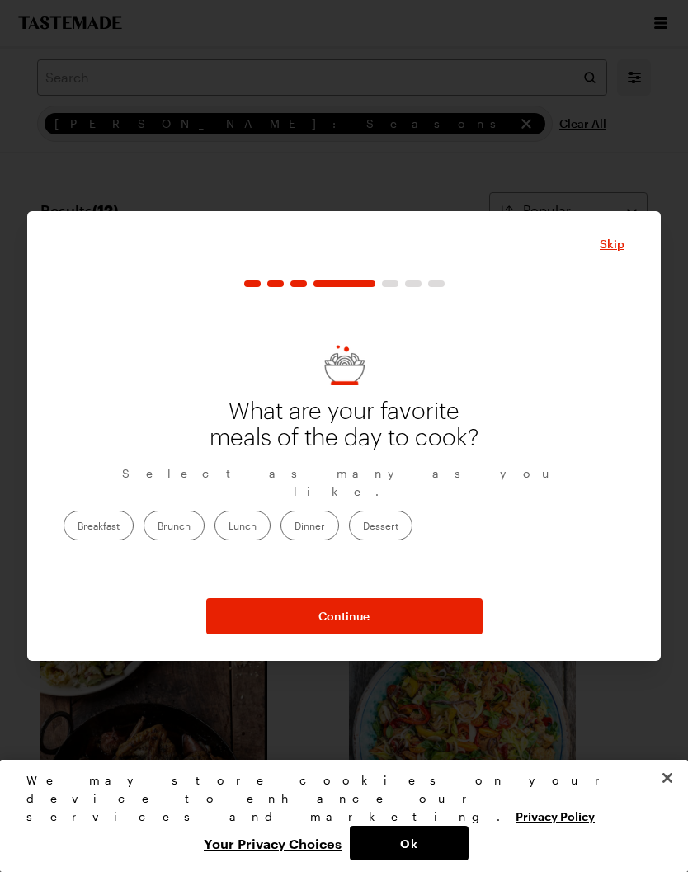
click at [339, 535] on label "Dinner" at bounding box center [310, 526] width 59 height 30
click at [295, 527] on input "Dinner" at bounding box center [295, 527] width 0 height 0
click at [375, 635] on button "Continue" at bounding box center [344, 616] width 276 height 36
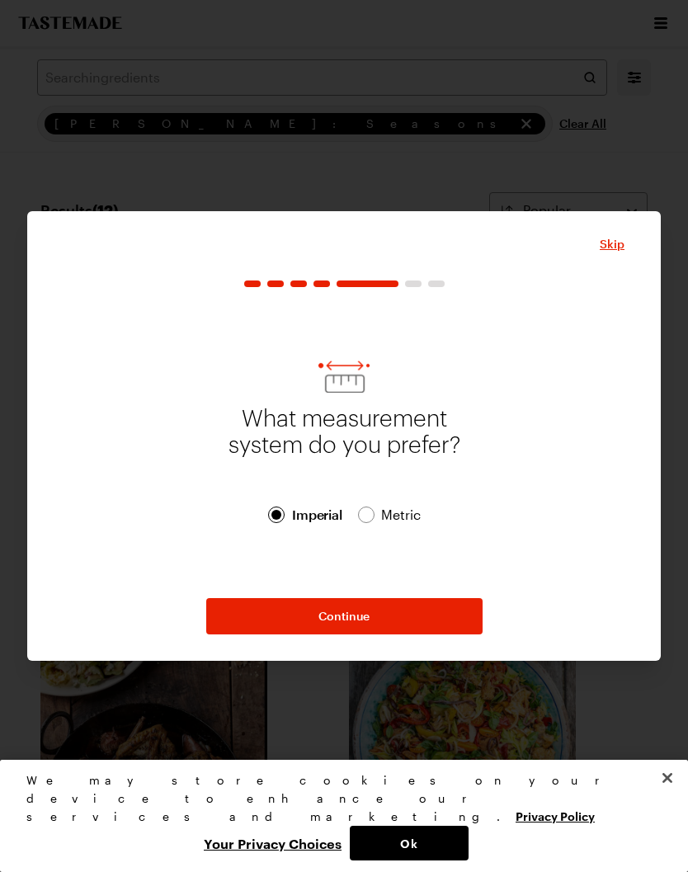
click at [359, 625] on span "Continue" at bounding box center [344, 616] width 51 height 17
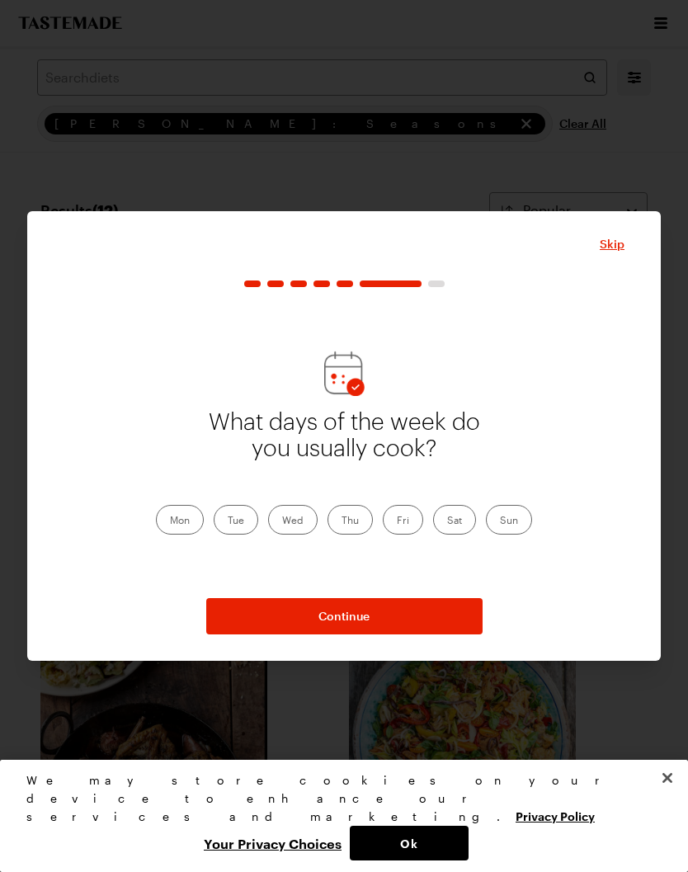
click at [293, 535] on label "Wed" at bounding box center [293, 520] width 50 height 30
click at [282, 522] on input "Wed" at bounding box center [282, 522] width 0 height 0
click at [452, 535] on label "Sat" at bounding box center [454, 520] width 43 height 30
click at [447, 522] on input "Sat" at bounding box center [447, 522] width 0 height 0
click at [377, 626] on button "Continue" at bounding box center [344, 616] width 276 height 36
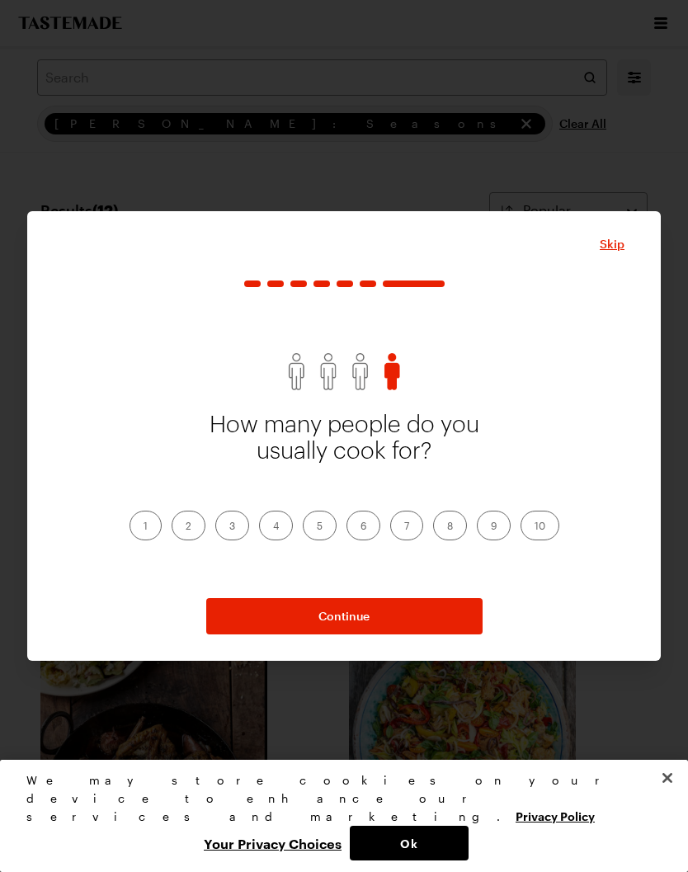
click at [183, 541] on label "2" at bounding box center [189, 526] width 34 height 30
click at [186, 527] on input "2" at bounding box center [186, 527] width 0 height 0
click at [347, 625] on span "Continue" at bounding box center [344, 616] width 51 height 17
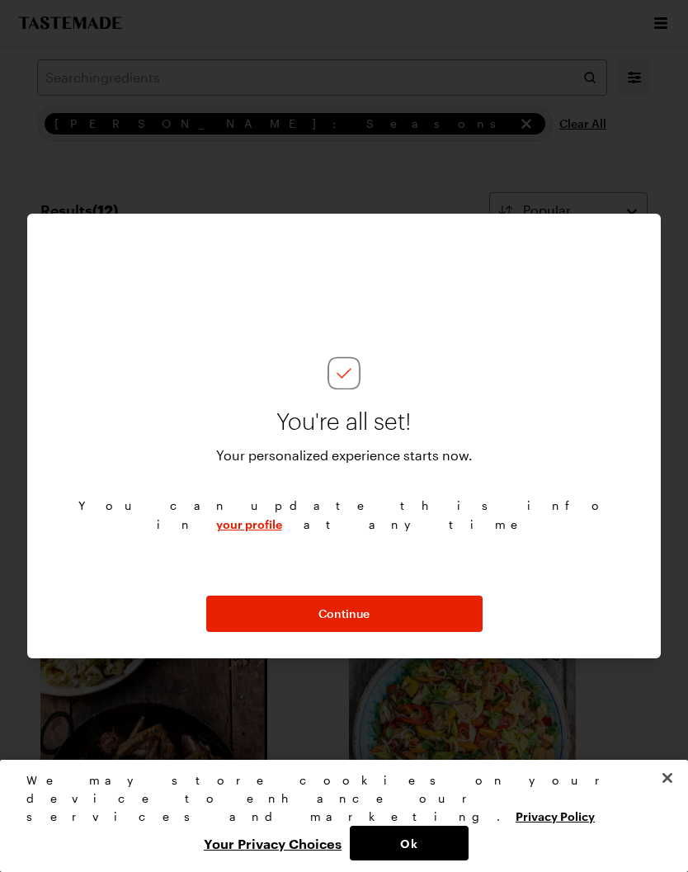
click at [364, 622] on span "Continue" at bounding box center [344, 614] width 51 height 17
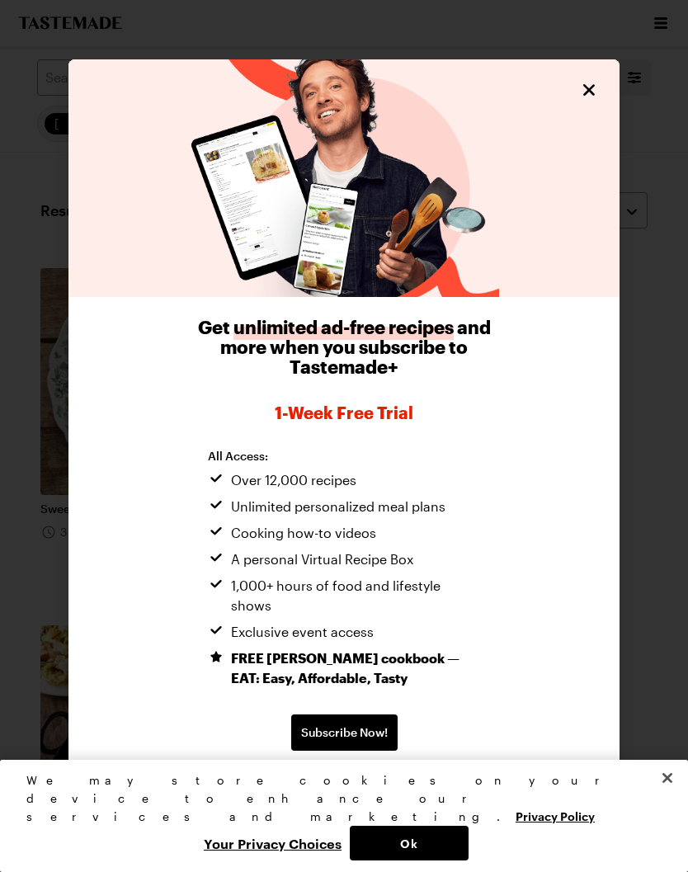
click at [256, 861] on button "Your Privacy Choices" at bounding box center [273, 843] width 154 height 35
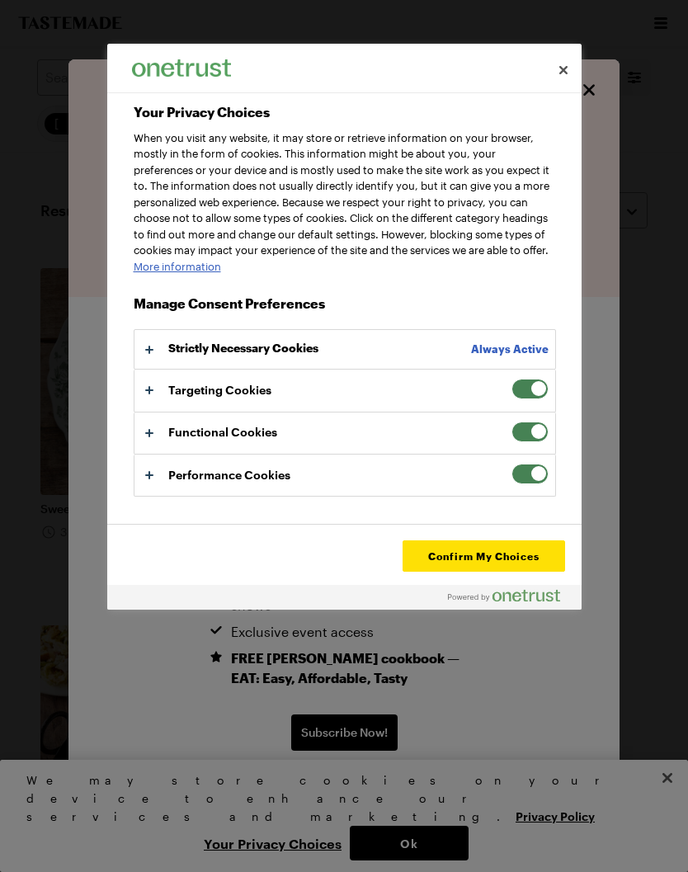
click at [531, 399] on span "Your Privacy Choices" at bounding box center [530, 389] width 37 height 21
click at [512, 379] on input "Targeting Cookies" at bounding box center [512, 379] width 0 height 0
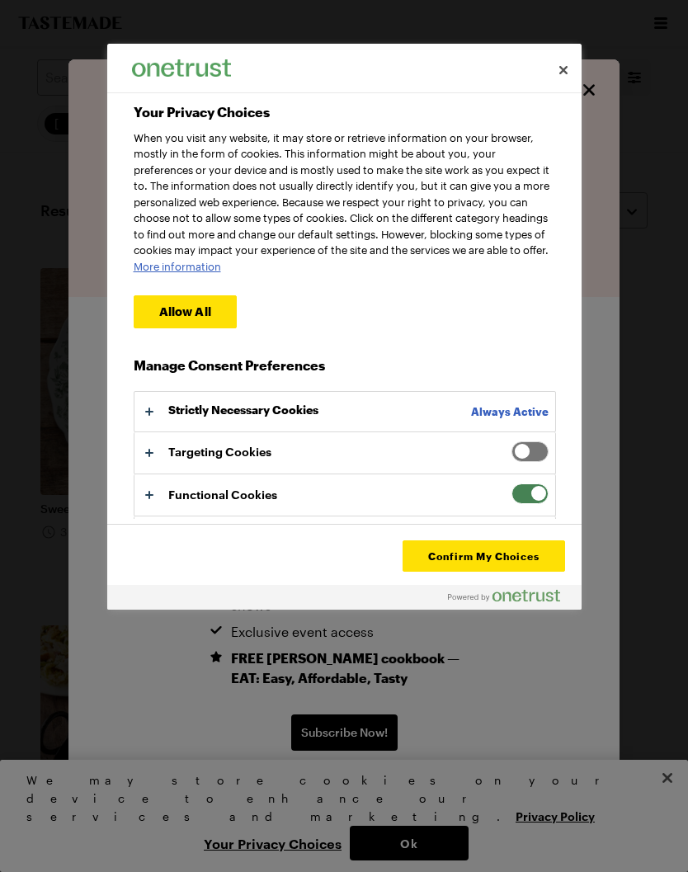
click at [537, 504] on span "Your Privacy Choices" at bounding box center [530, 494] width 37 height 21
click at [512, 484] on input "Functional Cookies" at bounding box center [512, 484] width 0 height 0
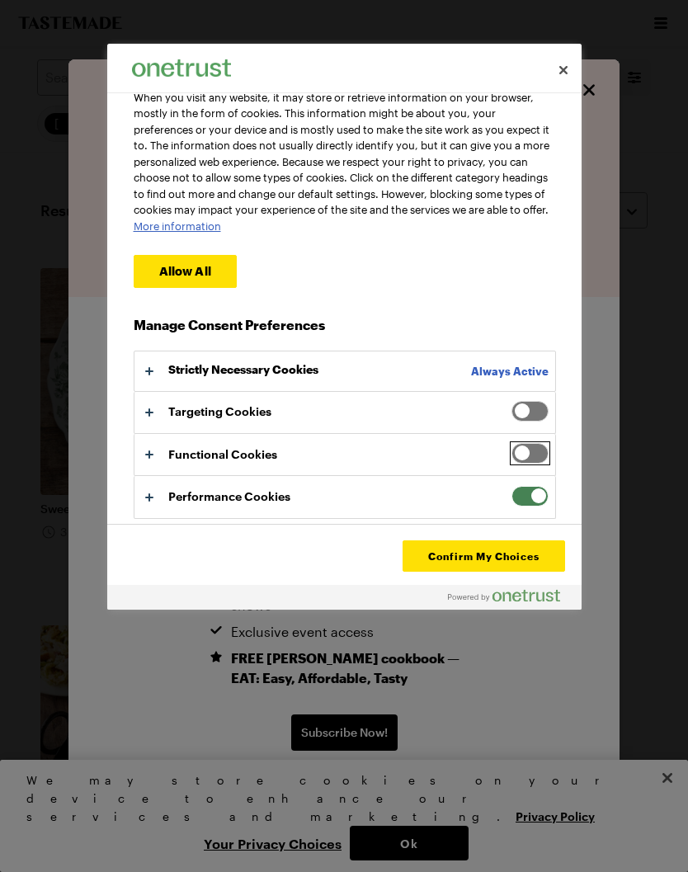
scroll to position [53, 0]
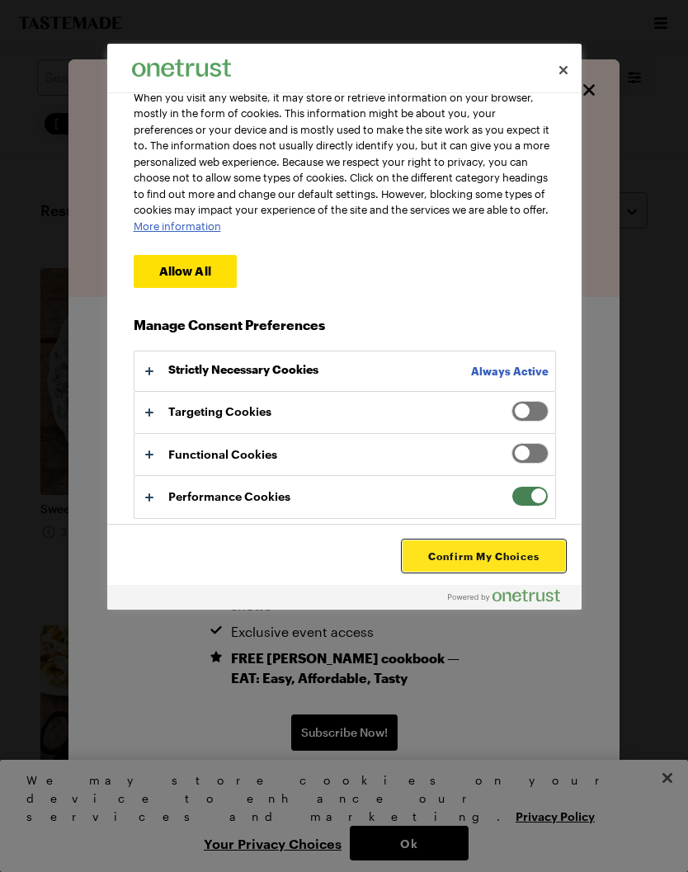
click at [508, 555] on button "Confirm My Choices" at bounding box center [484, 556] width 162 height 31
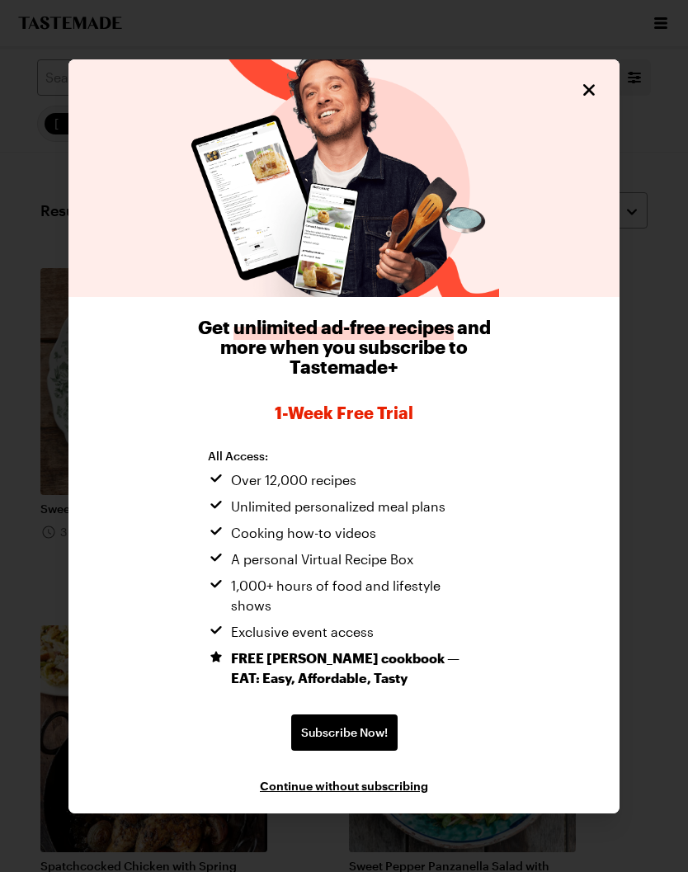
click at [354, 735] on span "Subscribe Now!" at bounding box center [344, 733] width 87 height 17
